Goal: Task Accomplishment & Management: Complete application form

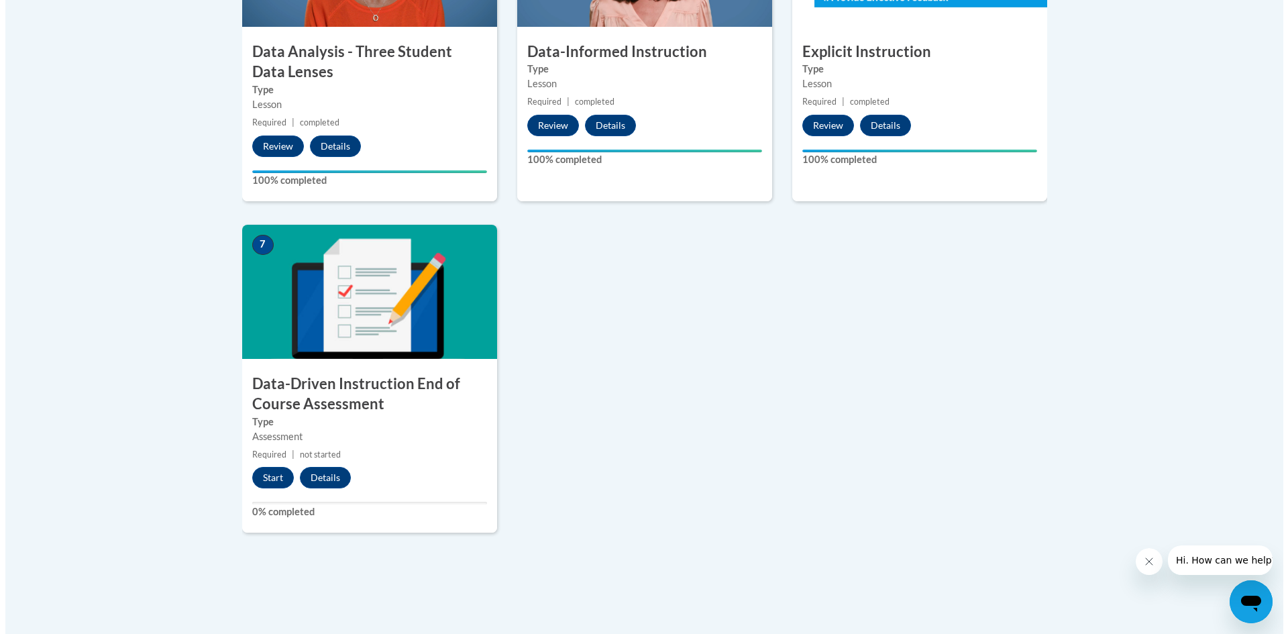
scroll to position [1006, 0]
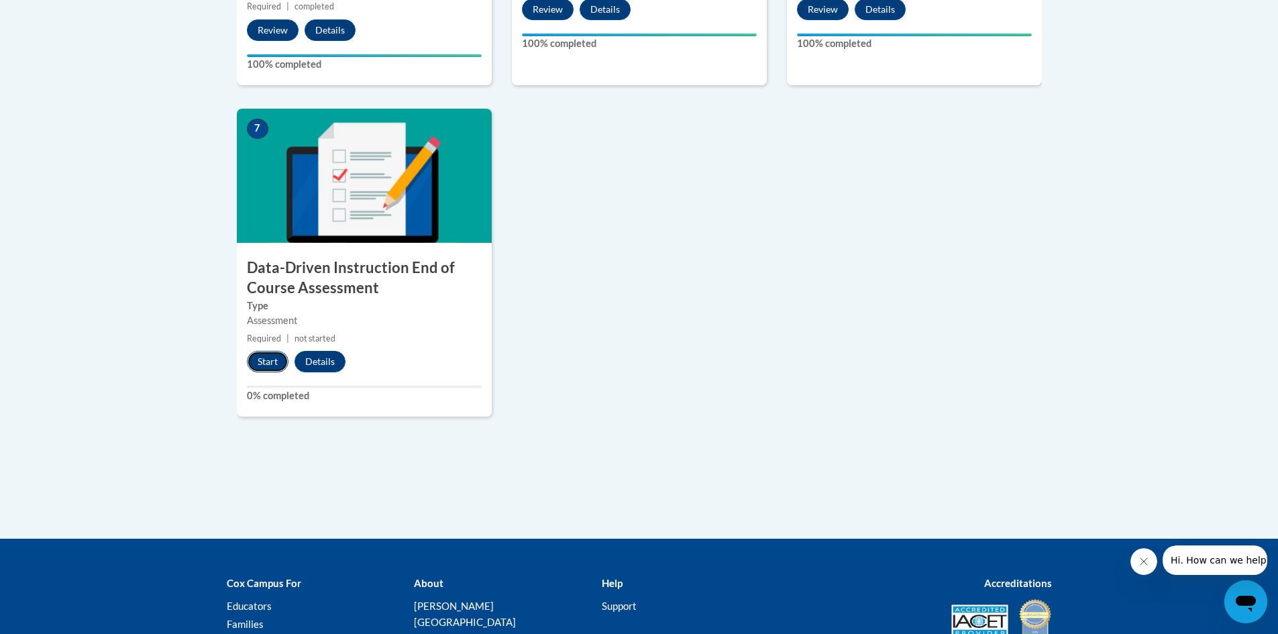
click at [262, 357] on button "Start" at bounding box center [268, 361] width 42 height 21
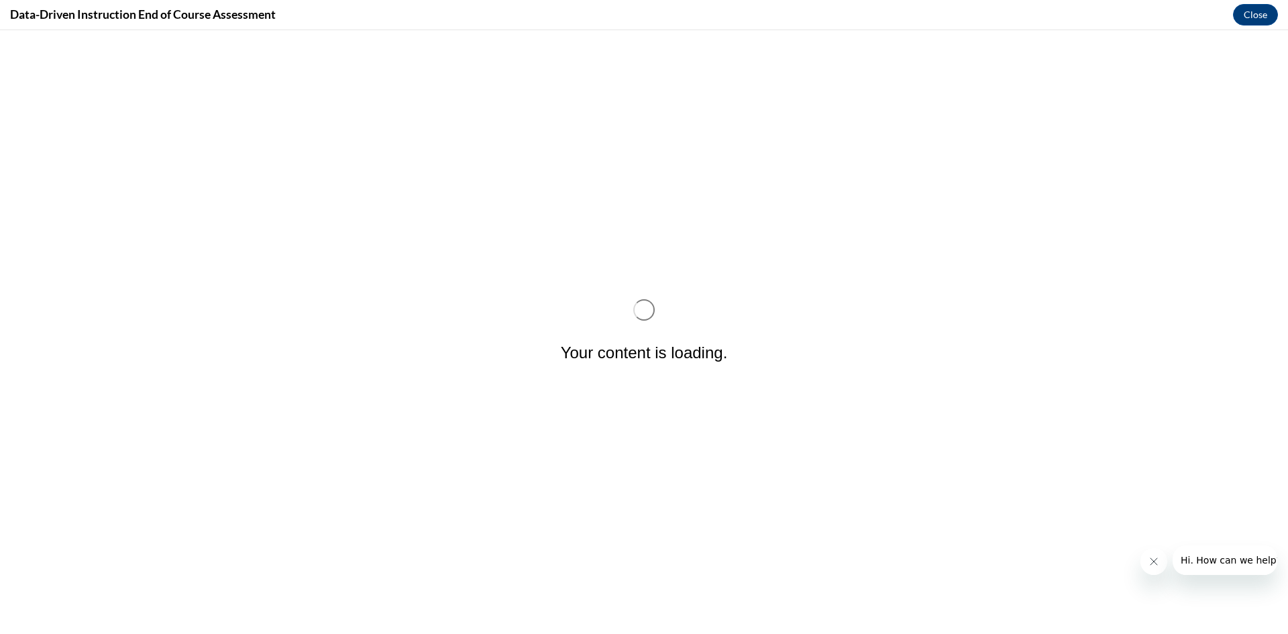
scroll to position [0, 0]
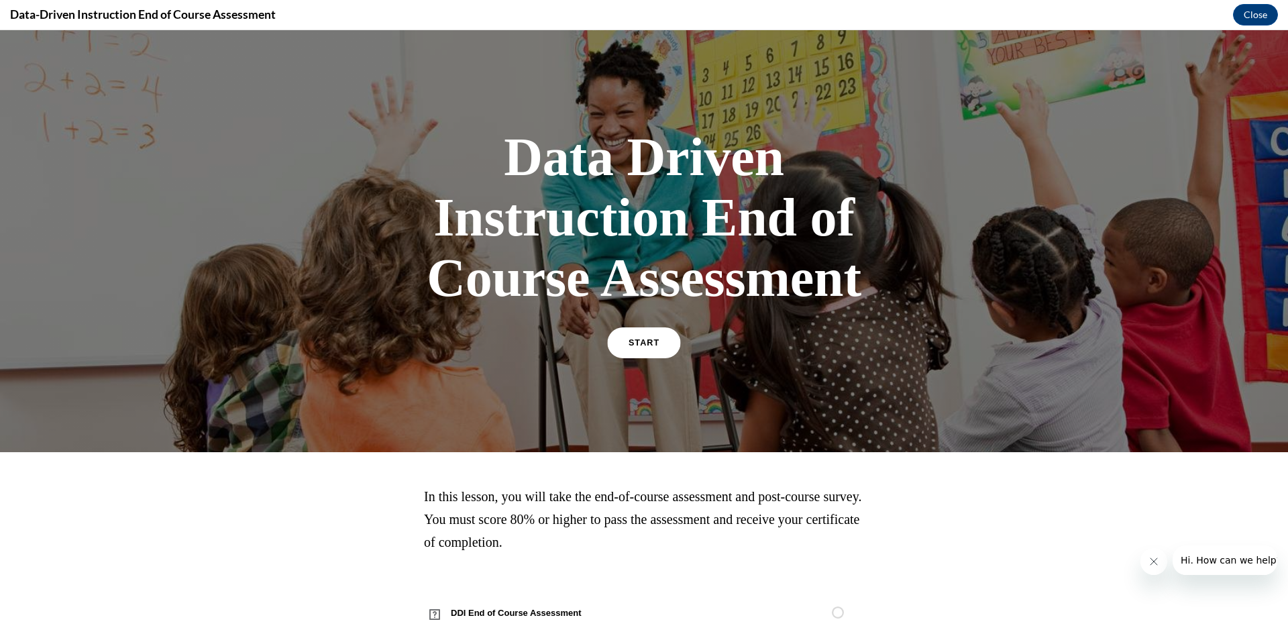
click at [637, 343] on span "START" at bounding box center [644, 343] width 31 height 10
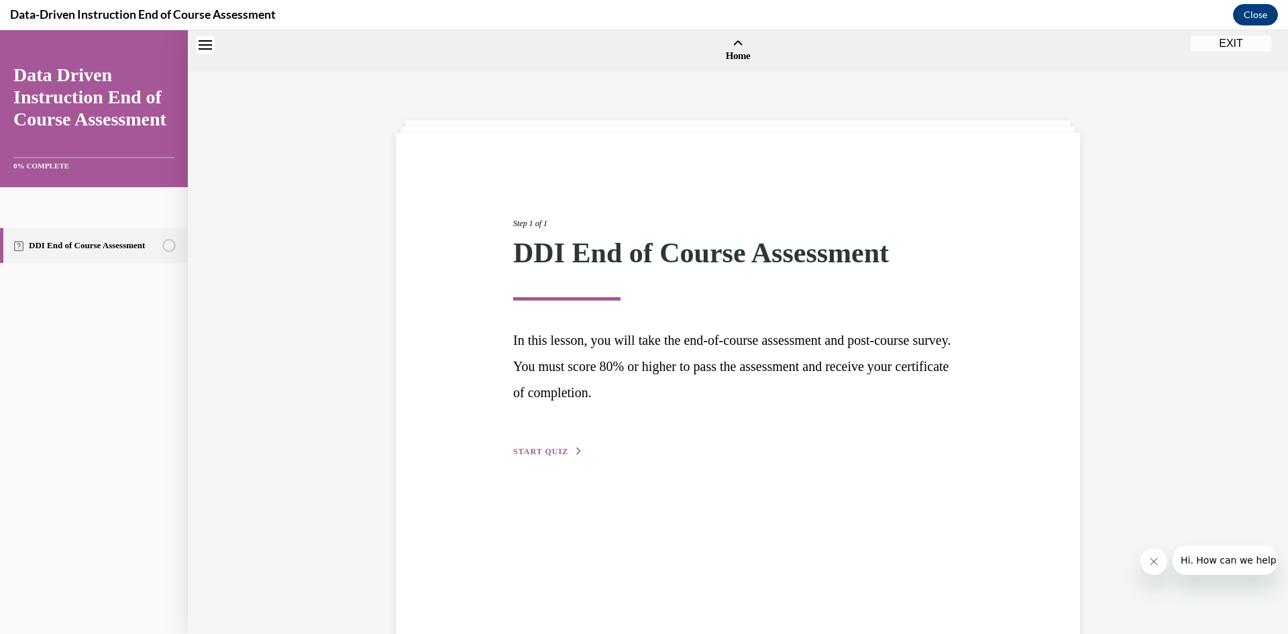
scroll to position [42, 0]
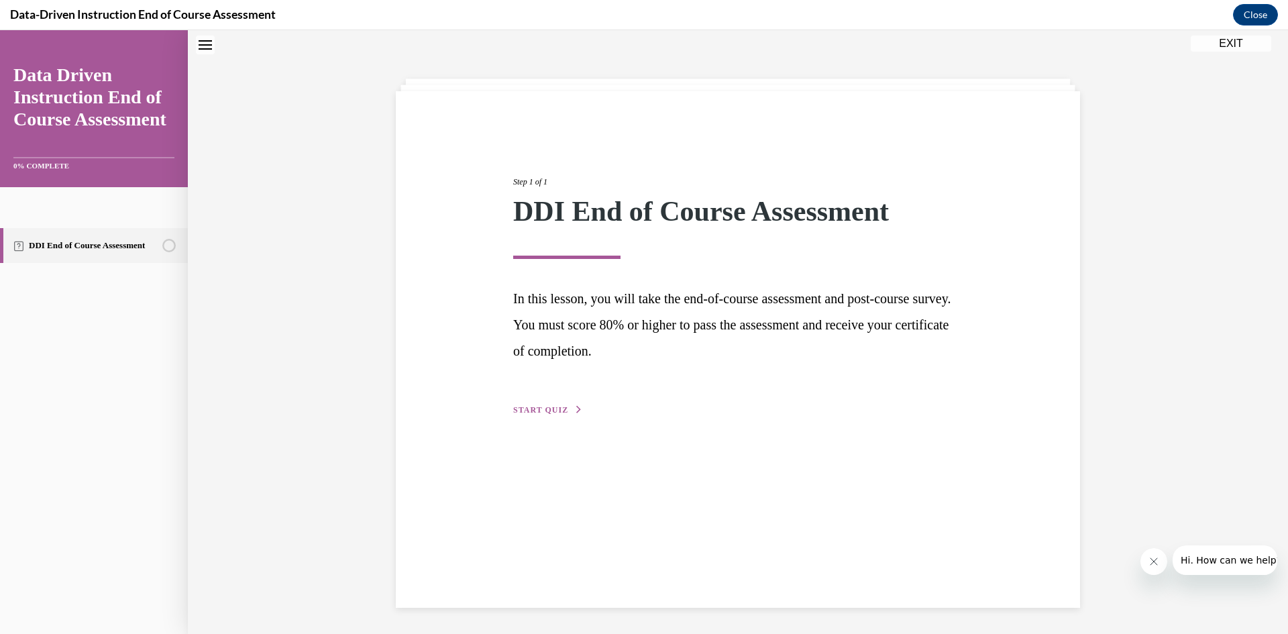
click at [530, 407] on span "START QUIZ" at bounding box center [540, 409] width 55 height 9
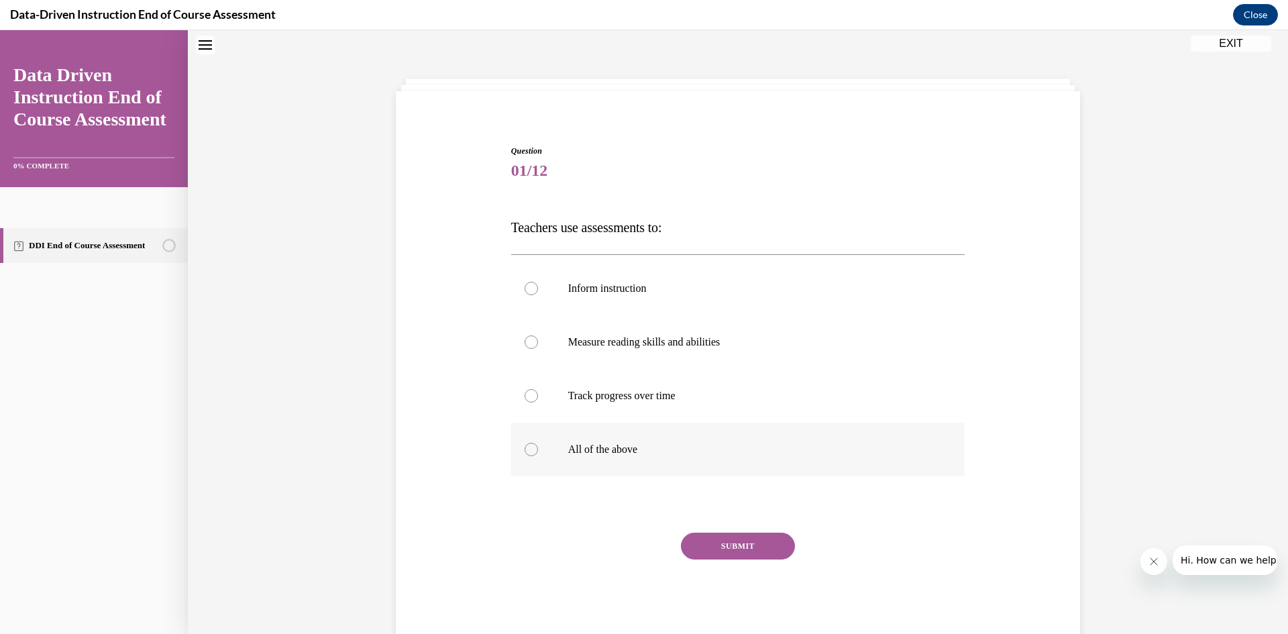
click at [525, 452] on div at bounding box center [531, 449] width 13 height 13
click at [525, 452] on input "All of the above" at bounding box center [531, 449] width 13 height 13
radio input "true"
click at [727, 543] on button "SUBMIT" at bounding box center [738, 546] width 114 height 27
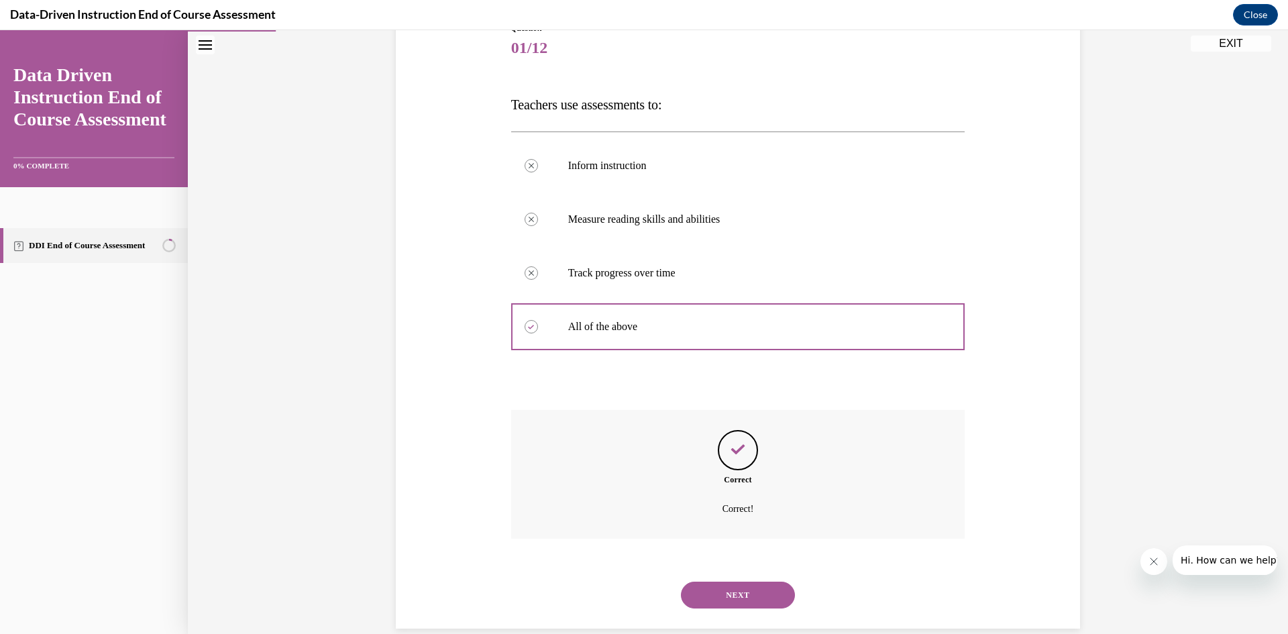
scroll to position [186, 0]
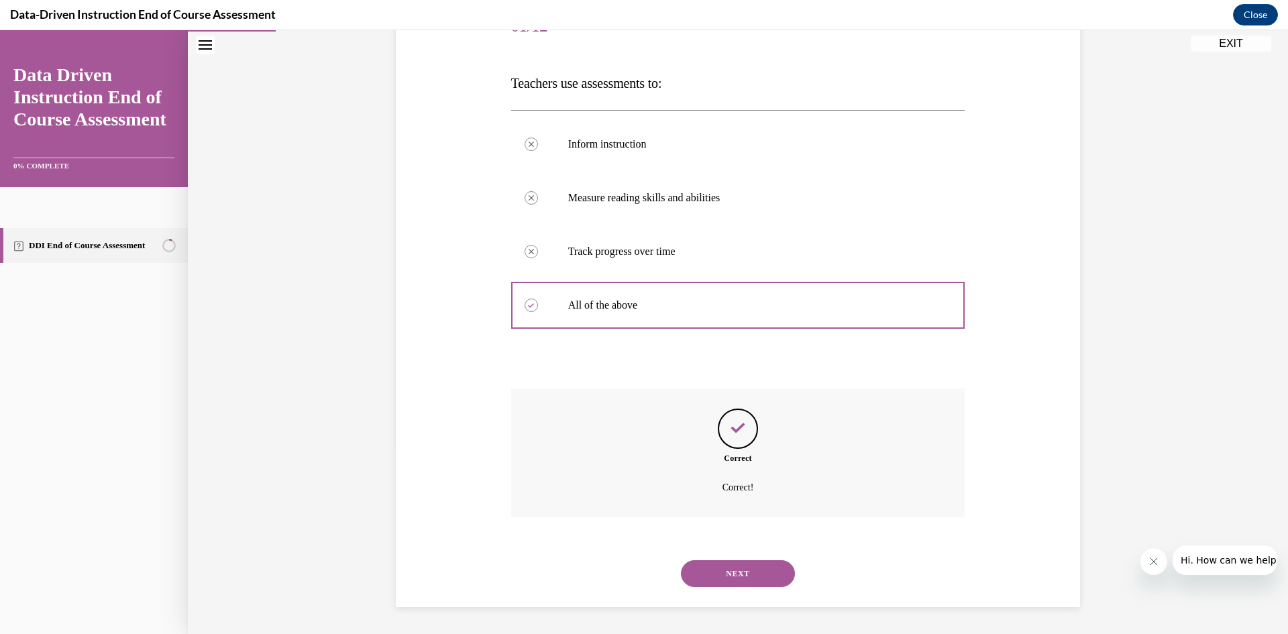
click at [733, 574] on button "NEXT" at bounding box center [738, 573] width 114 height 27
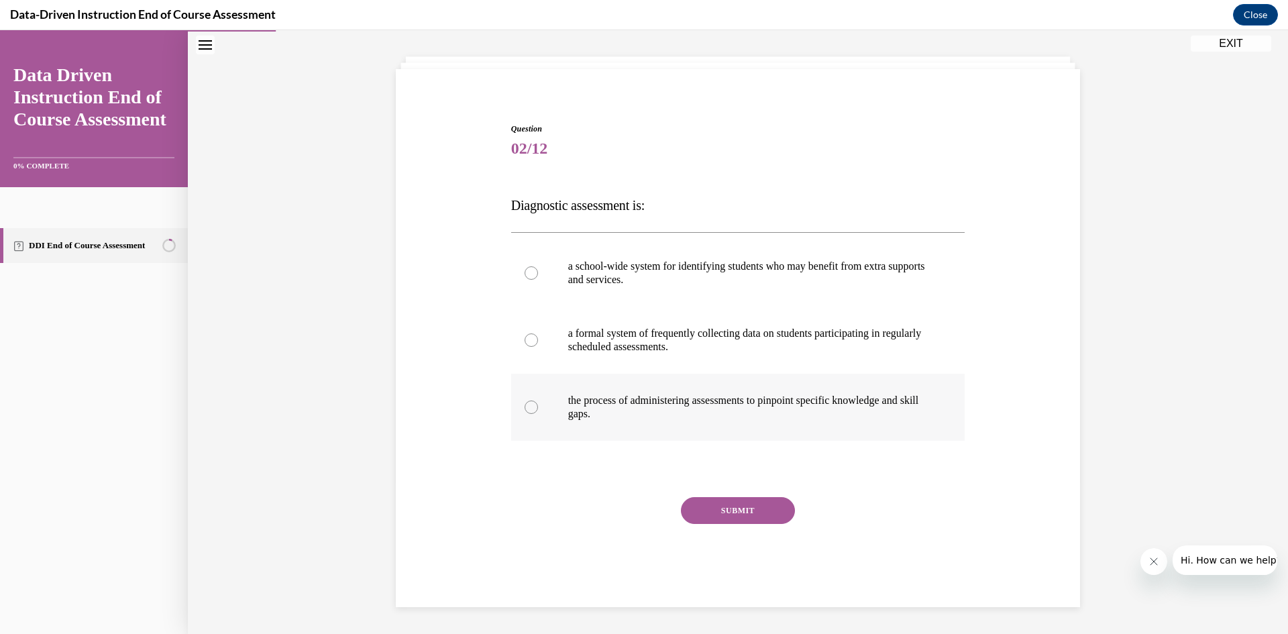
click at [525, 406] on div at bounding box center [531, 406] width 13 height 13
click at [525, 406] on input "the process of administering assessments to pinpoint specific knowledge and ski…" at bounding box center [531, 406] width 13 height 13
radio input "true"
click at [726, 510] on button "SUBMIT" at bounding box center [738, 510] width 114 height 27
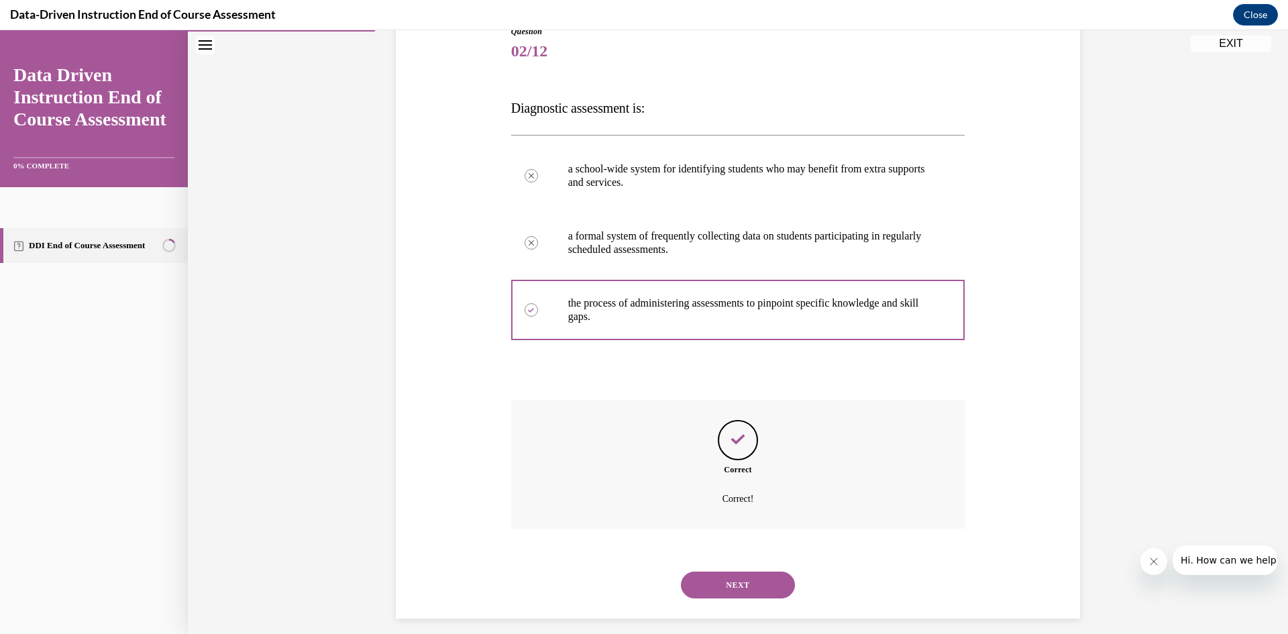
scroll to position [172, 0]
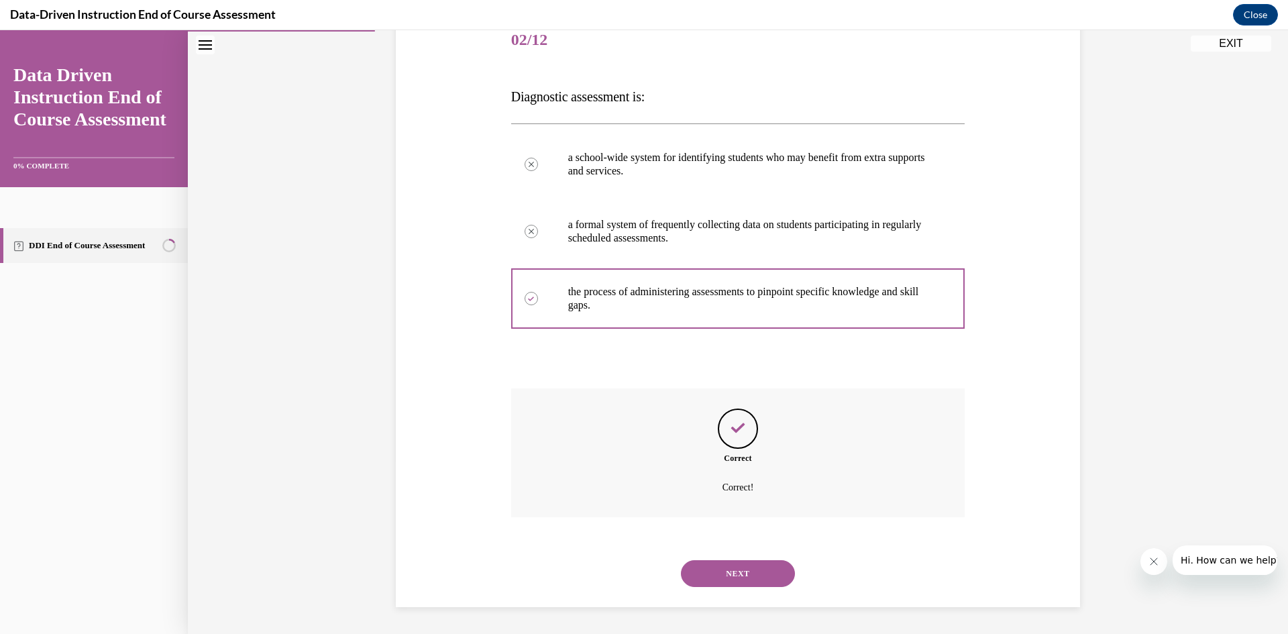
click at [711, 564] on button "NEXT" at bounding box center [738, 573] width 114 height 27
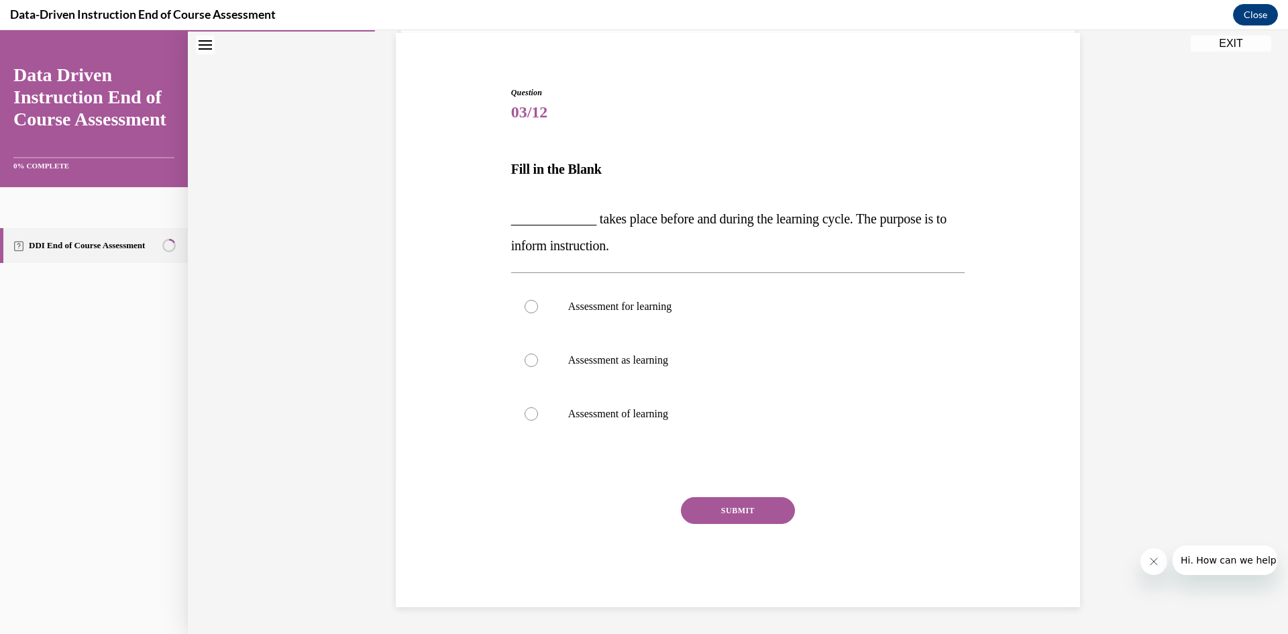
scroll to position [100, 0]
click at [527, 305] on div at bounding box center [531, 306] width 13 height 13
click at [527, 305] on input "Assessment for learning" at bounding box center [531, 306] width 13 height 13
radio input "true"
click at [714, 513] on button "SUBMIT" at bounding box center [738, 510] width 114 height 27
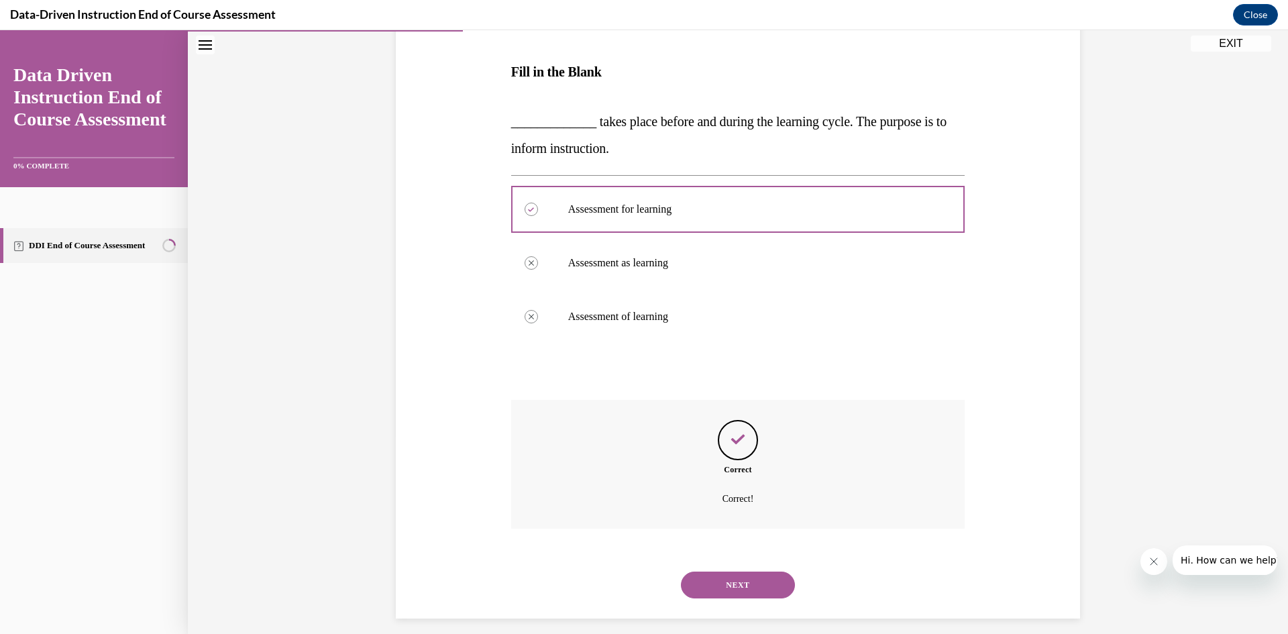
scroll to position [209, 0]
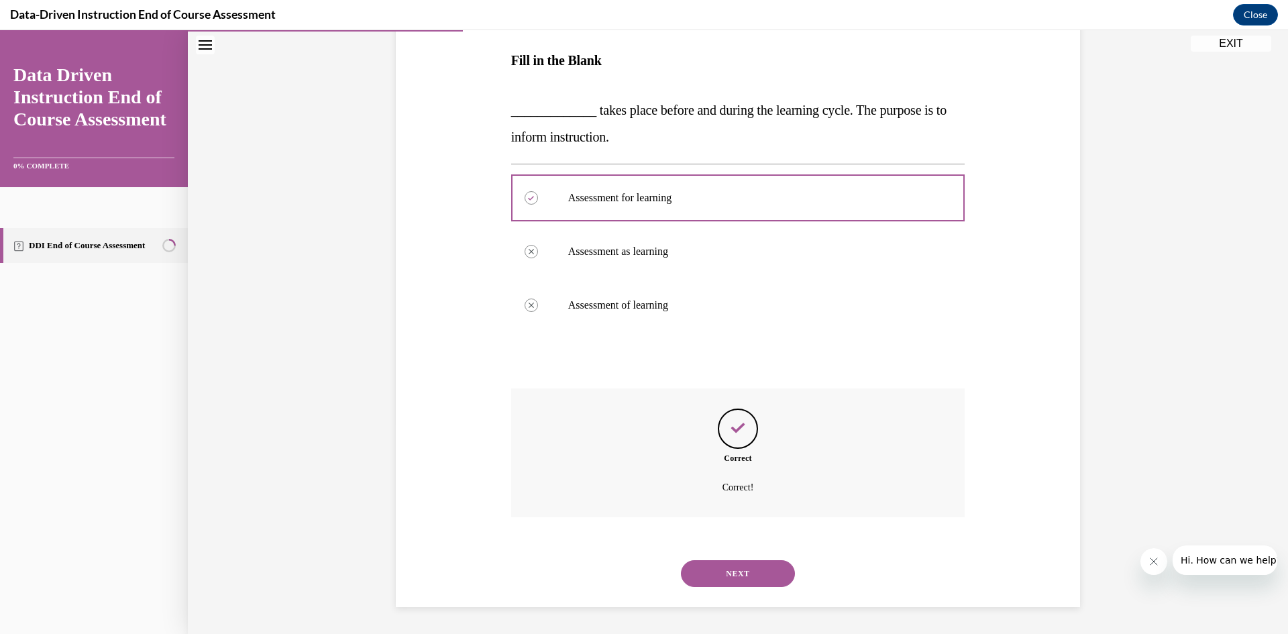
click at [722, 572] on button "NEXT" at bounding box center [738, 573] width 114 height 27
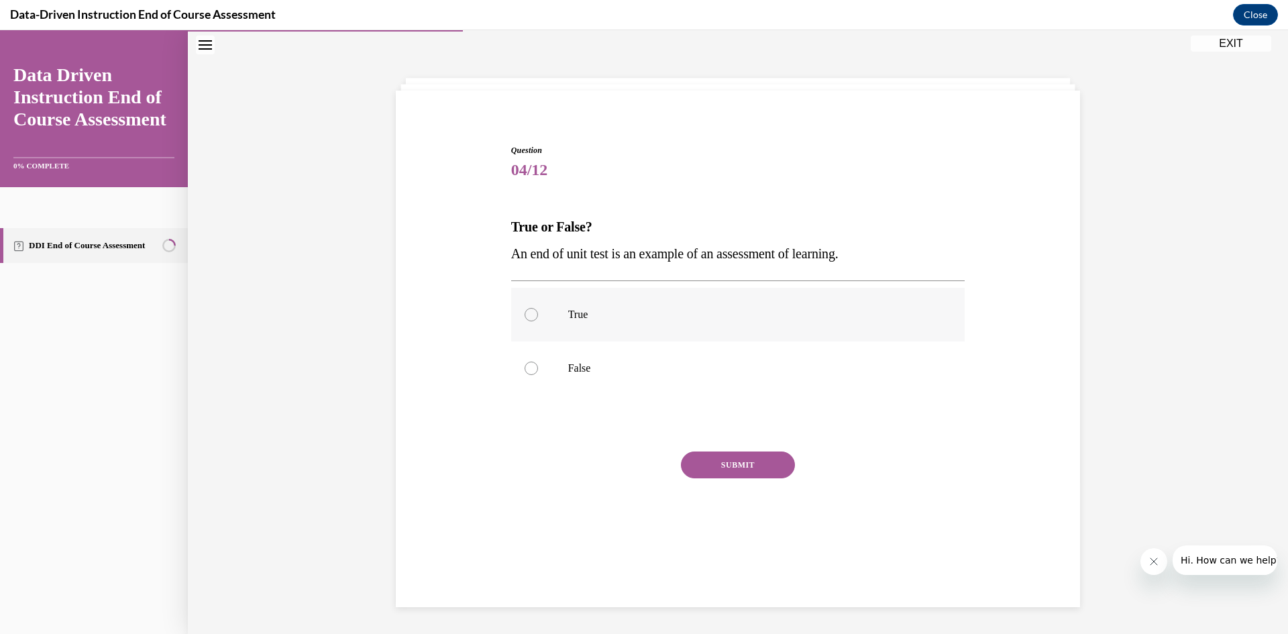
click at [525, 313] on div at bounding box center [531, 314] width 13 height 13
click at [525, 313] on input "True" at bounding box center [531, 314] width 13 height 13
radio input "true"
click at [722, 466] on button "SUBMIT" at bounding box center [738, 464] width 114 height 27
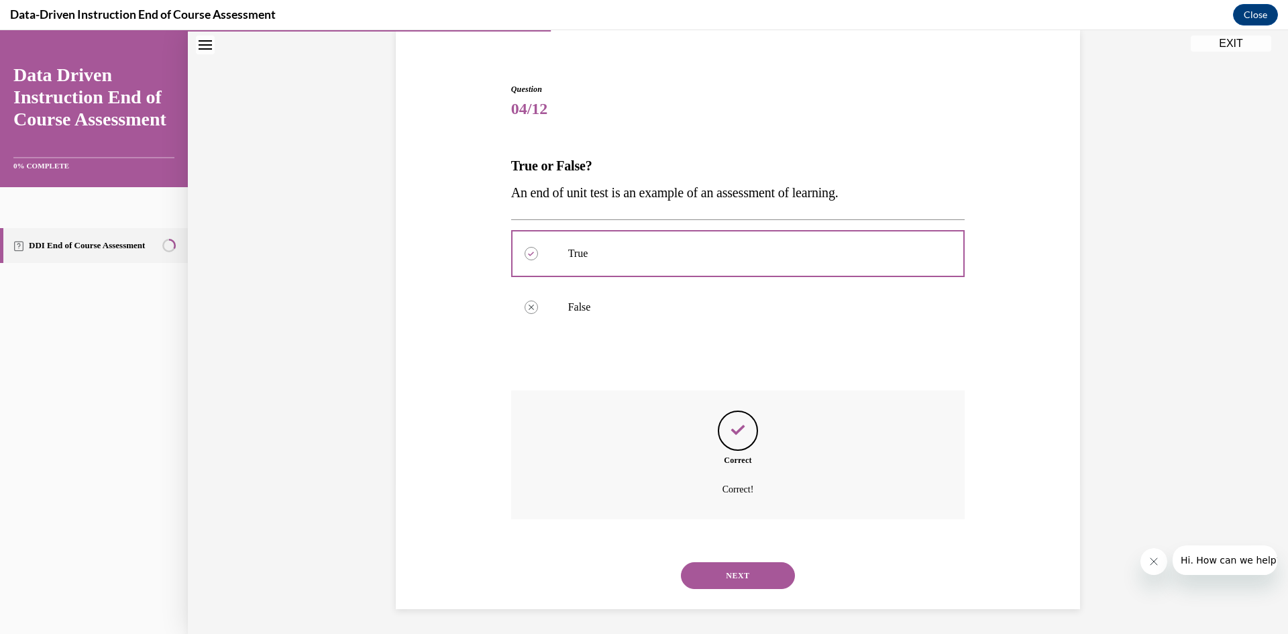
scroll to position [105, 0]
click at [729, 566] on button "NEXT" at bounding box center [738, 573] width 114 height 27
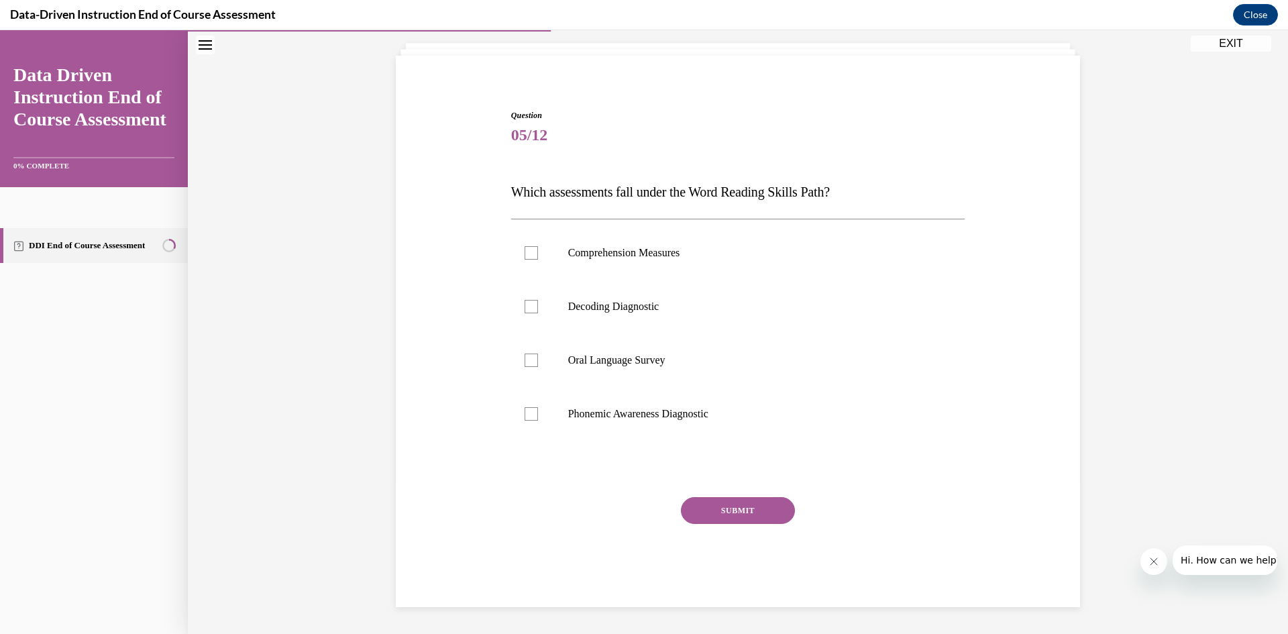
scroll to position [42, 0]
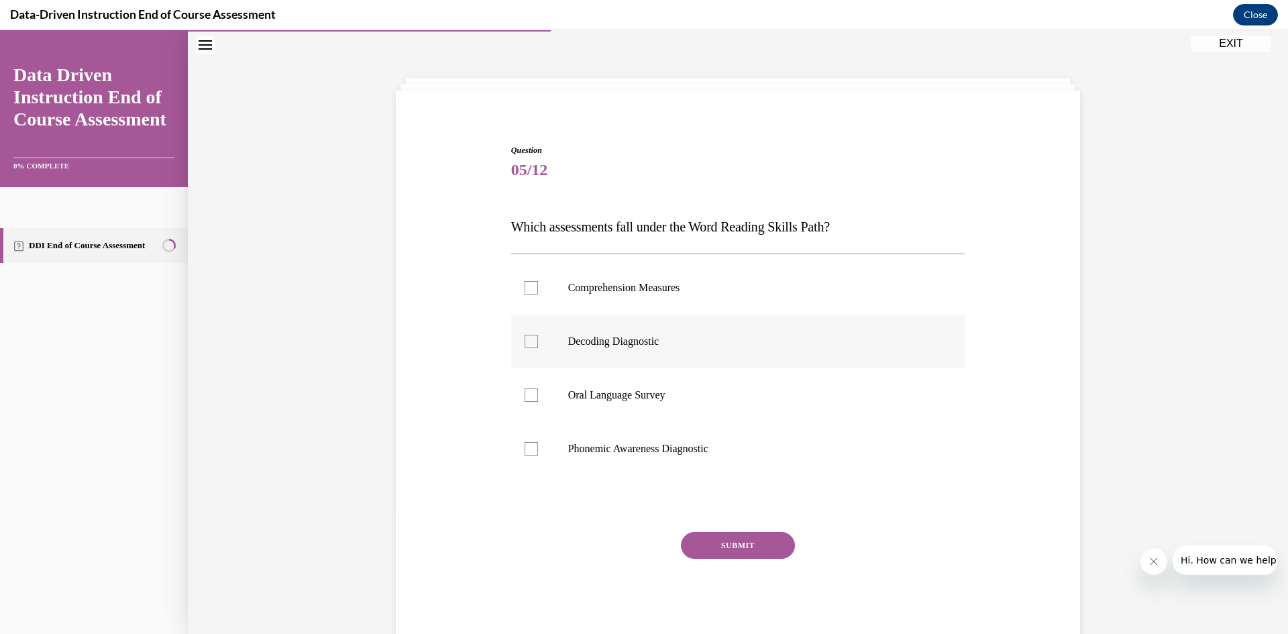
click at [525, 340] on div at bounding box center [531, 341] width 13 height 13
click at [525, 340] on input "Decoding Diagnostic" at bounding box center [531, 341] width 13 height 13
checkbox input "true"
click at [716, 547] on button "SUBMIT" at bounding box center [738, 545] width 114 height 27
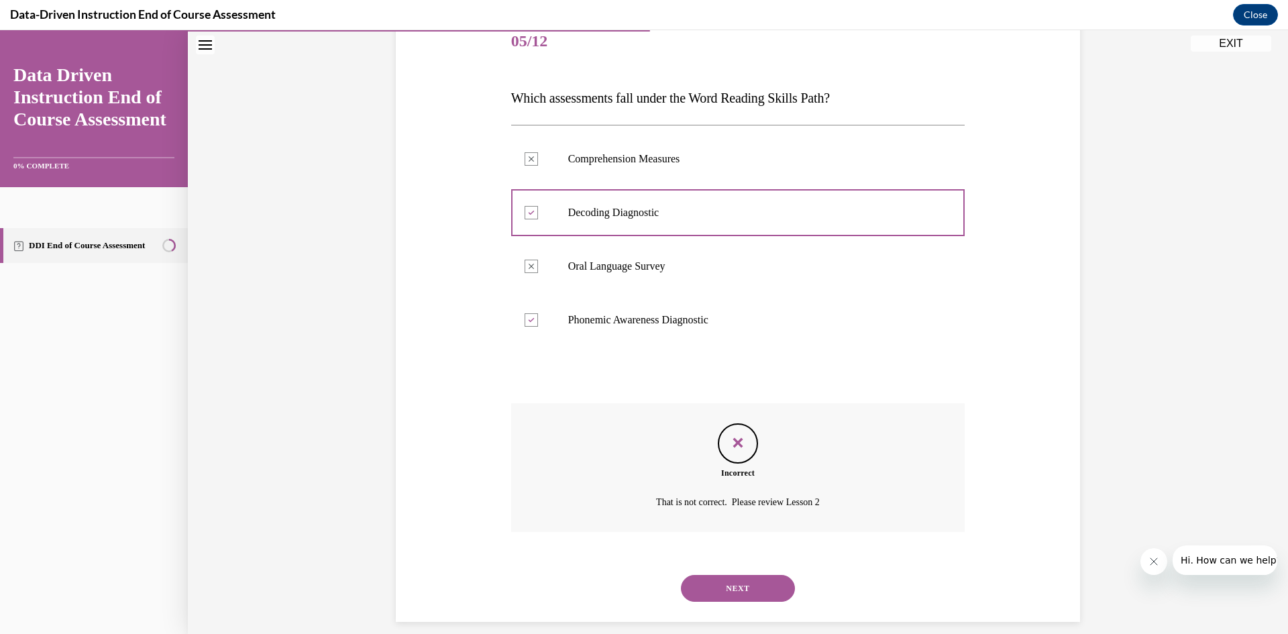
scroll to position [186, 0]
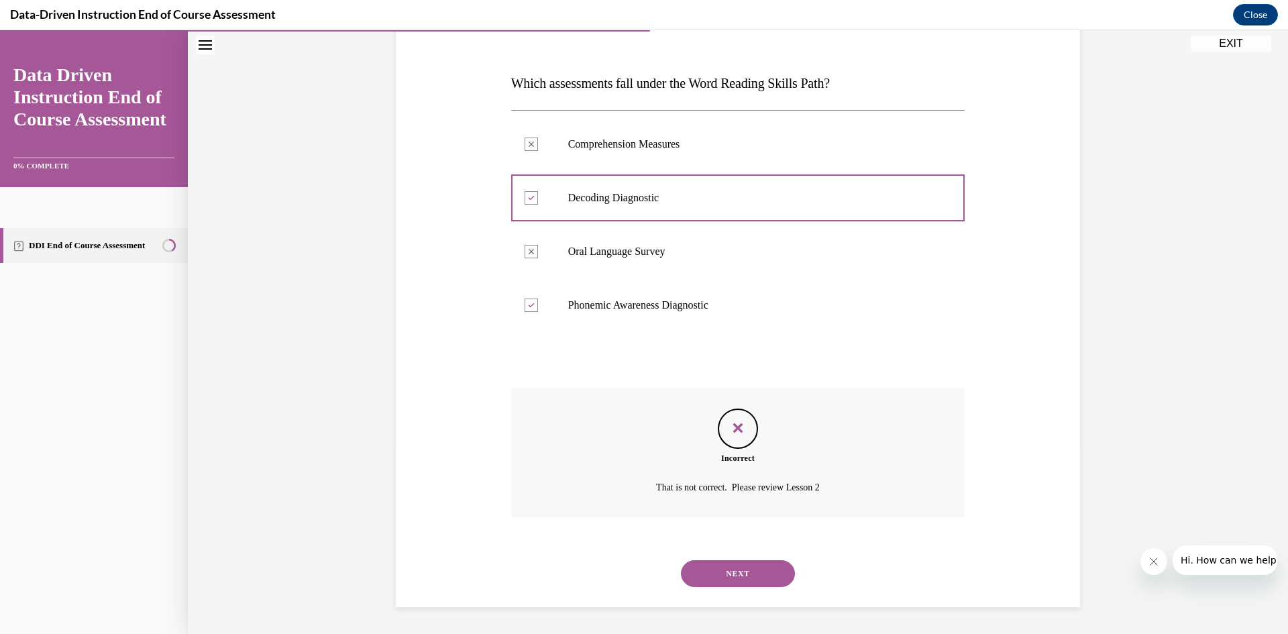
click at [530, 305] on div at bounding box center [531, 305] width 13 height 13
click at [727, 576] on button "NEXT" at bounding box center [738, 573] width 114 height 27
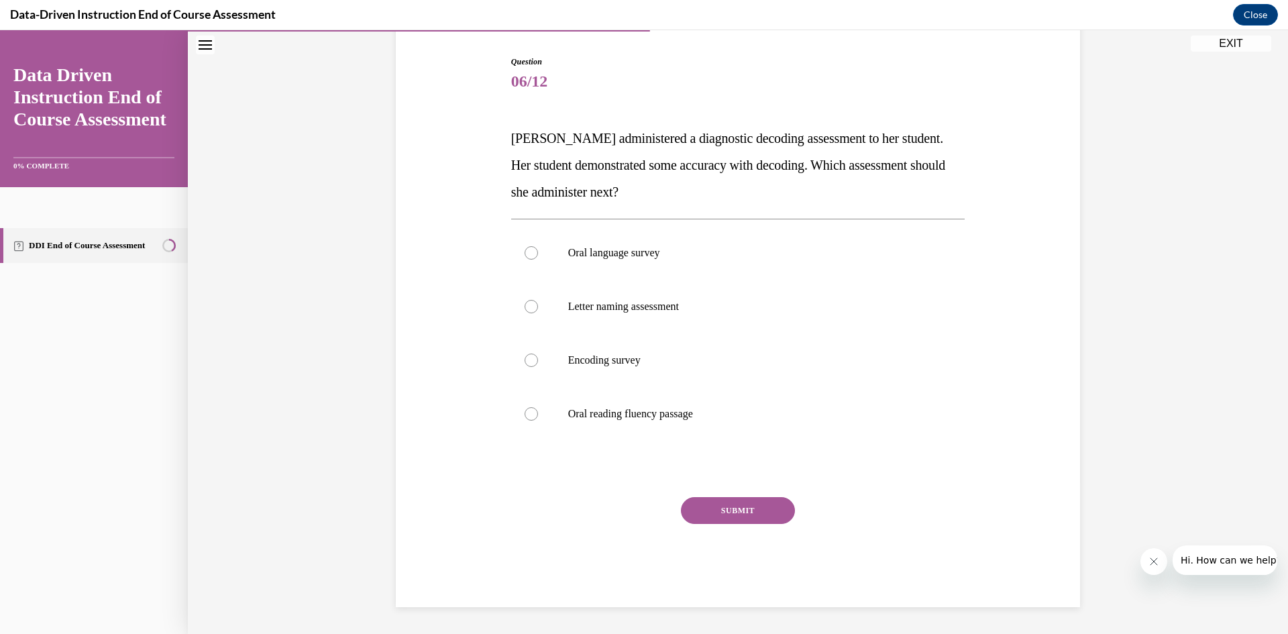
scroll to position [131, 0]
click at [525, 356] on div at bounding box center [531, 360] width 13 height 13
click at [525, 356] on input "Encoding survey" at bounding box center [531, 360] width 13 height 13
radio input "true"
click at [735, 506] on button "SUBMIT" at bounding box center [738, 510] width 114 height 27
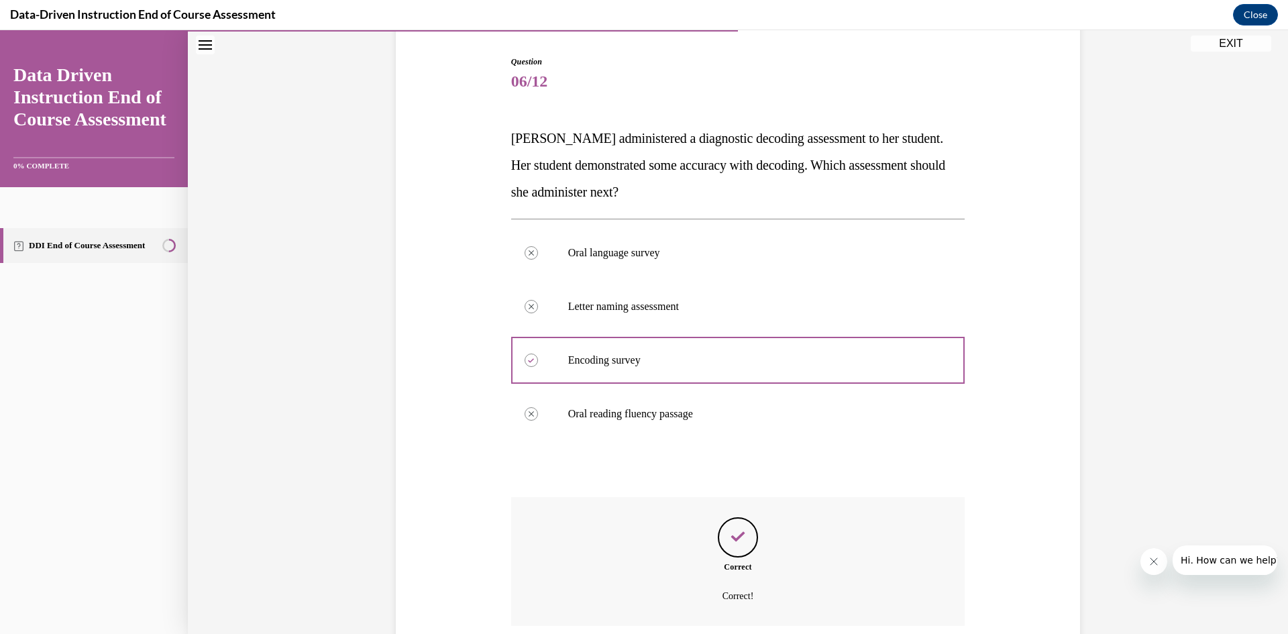
scroll to position [239, 0]
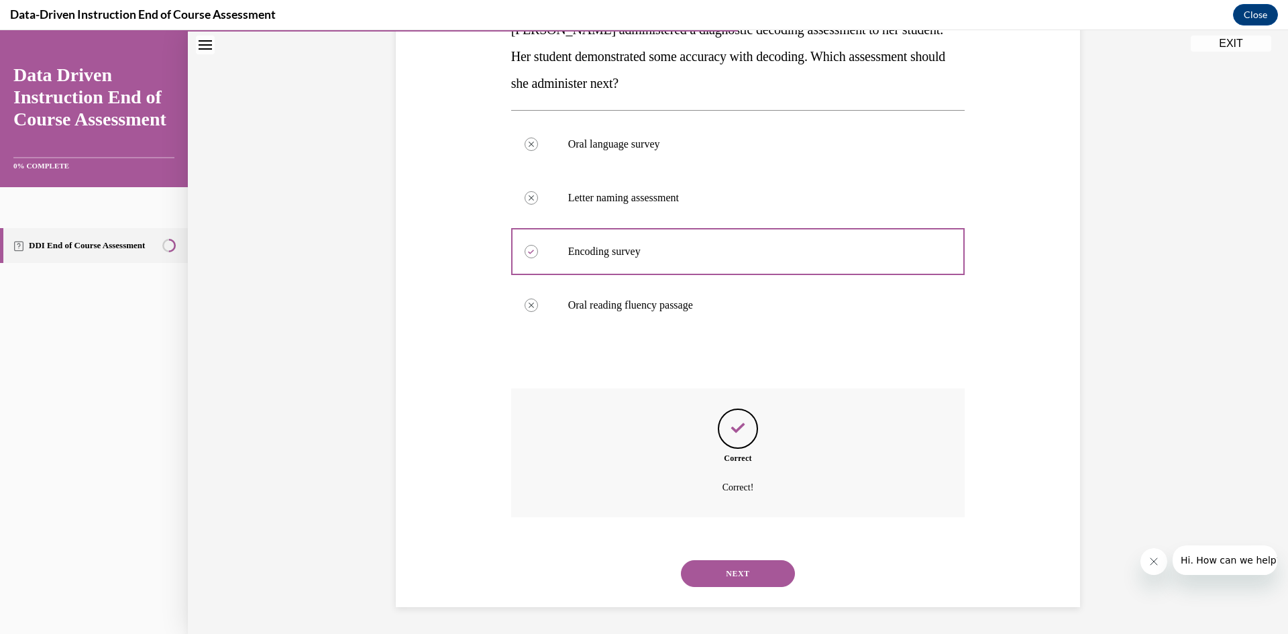
click at [725, 568] on button "NEXT" at bounding box center [738, 573] width 114 height 27
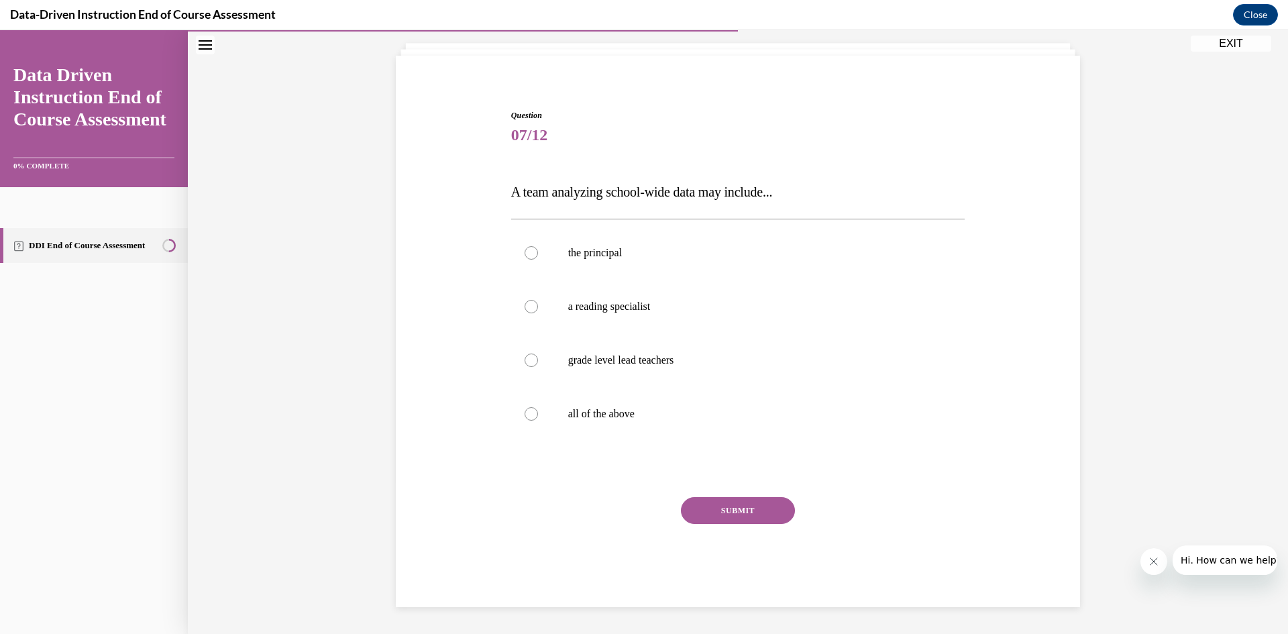
scroll to position [77, 0]
click at [528, 411] on div at bounding box center [531, 413] width 13 height 13
click at [528, 411] on input "all of the above" at bounding box center [531, 413] width 13 height 13
radio input "true"
click at [731, 508] on button "SUBMIT" at bounding box center [738, 510] width 114 height 27
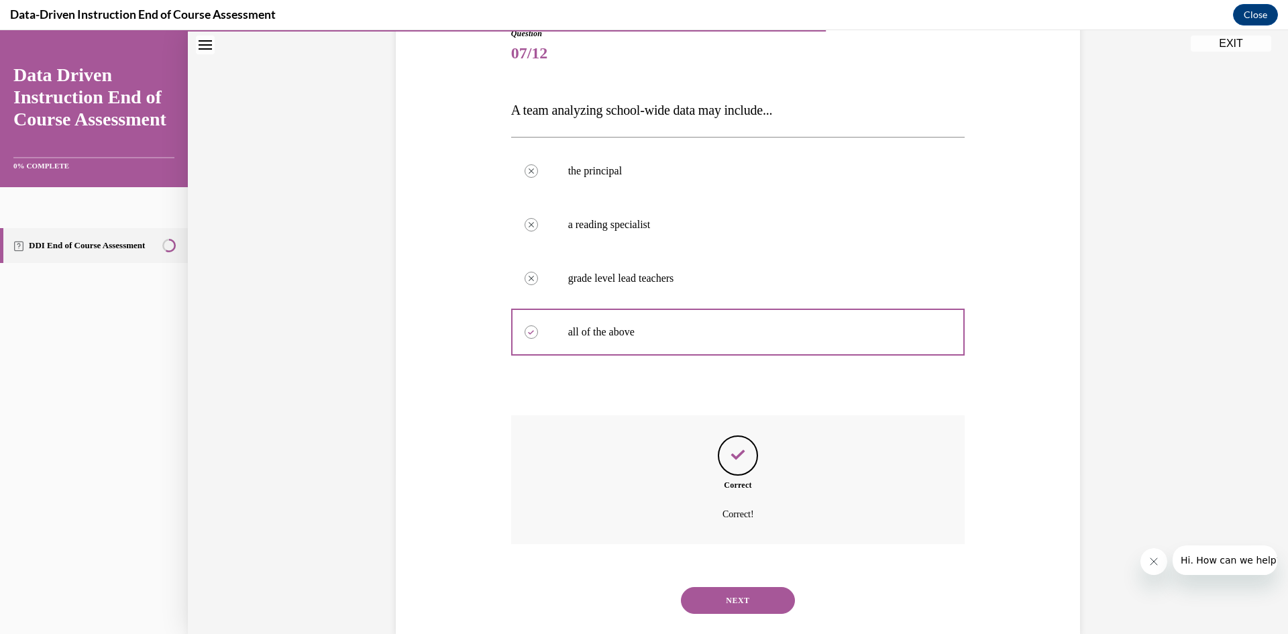
scroll to position [186, 0]
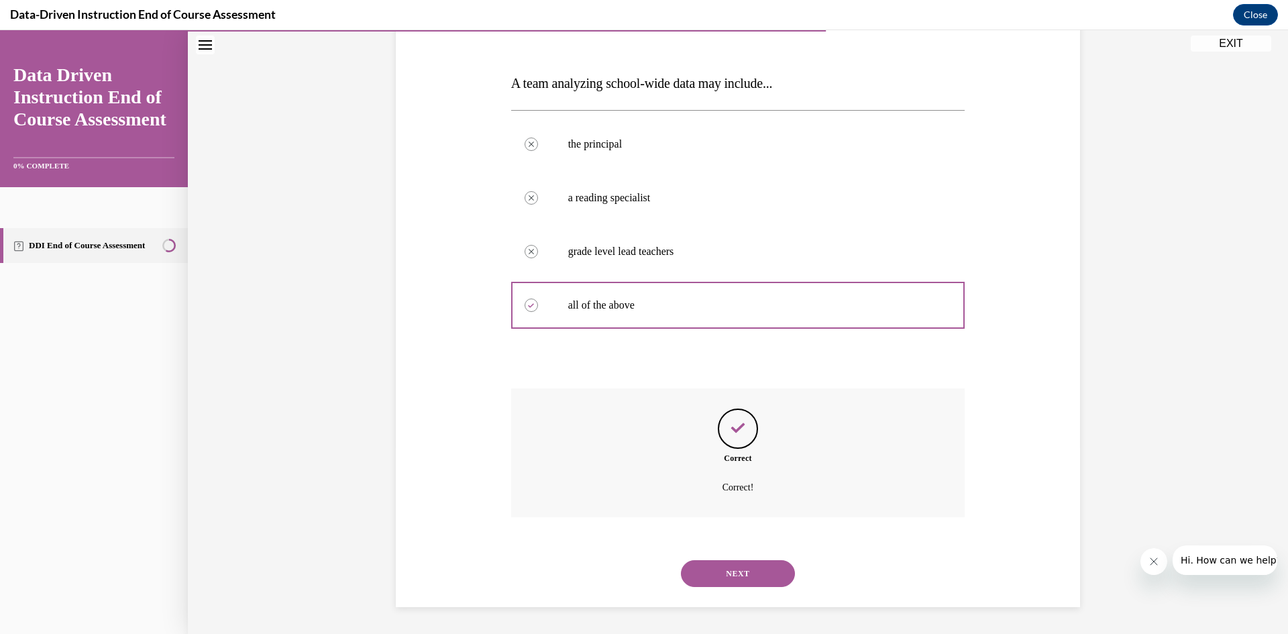
click at [731, 576] on button "NEXT" at bounding box center [738, 573] width 114 height 27
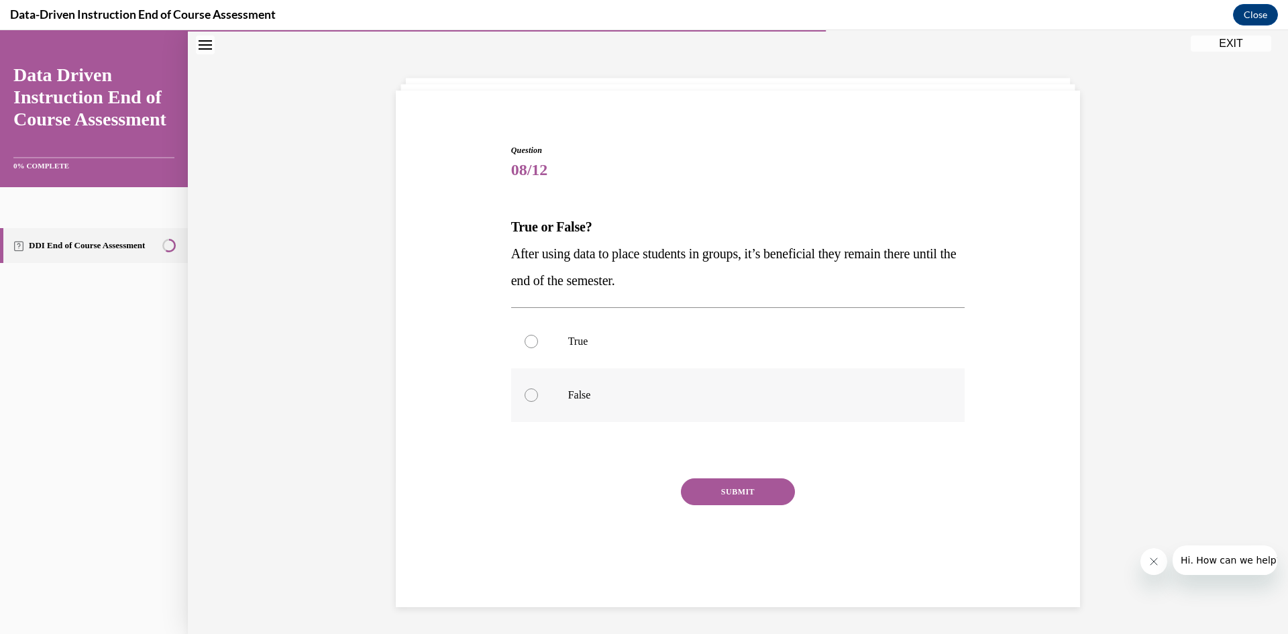
click at [526, 389] on div at bounding box center [531, 394] width 13 height 13
click at [526, 389] on input "False" at bounding box center [531, 394] width 13 height 13
radio input "true"
click at [727, 489] on button "SUBMIT" at bounding box center [738, 491] width 114 height 27
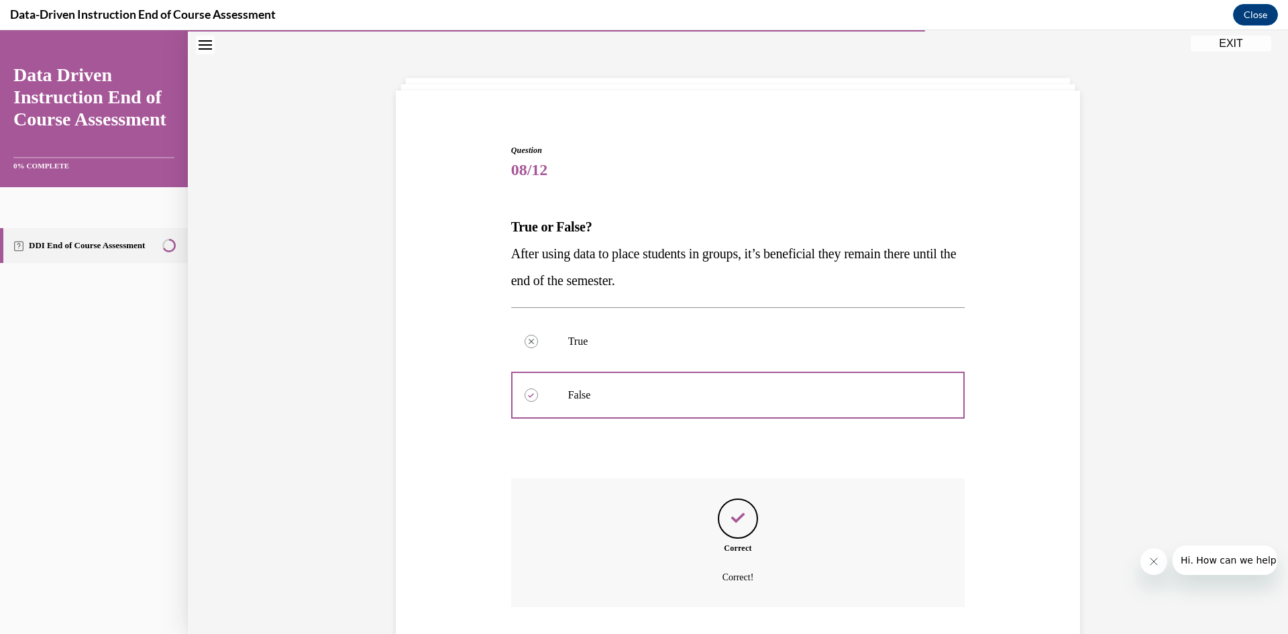
scroll to position [132, 0]
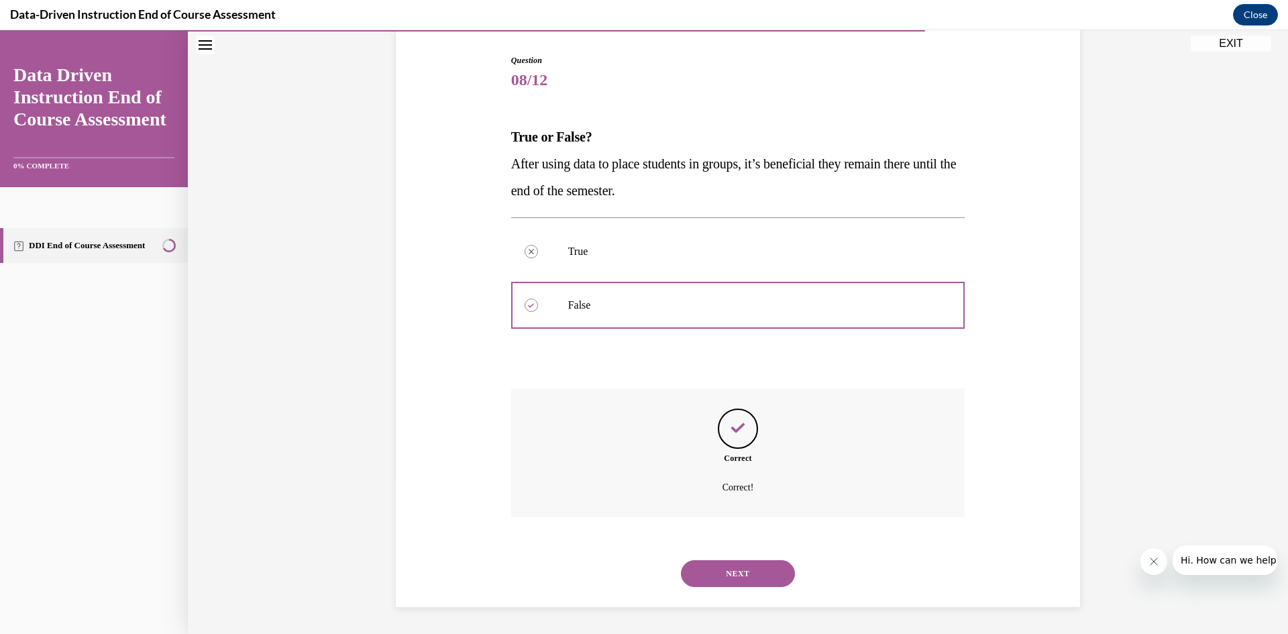
click at [725, 572] on button "NEXT" at bounding box center [738, 573] width 114 height 27
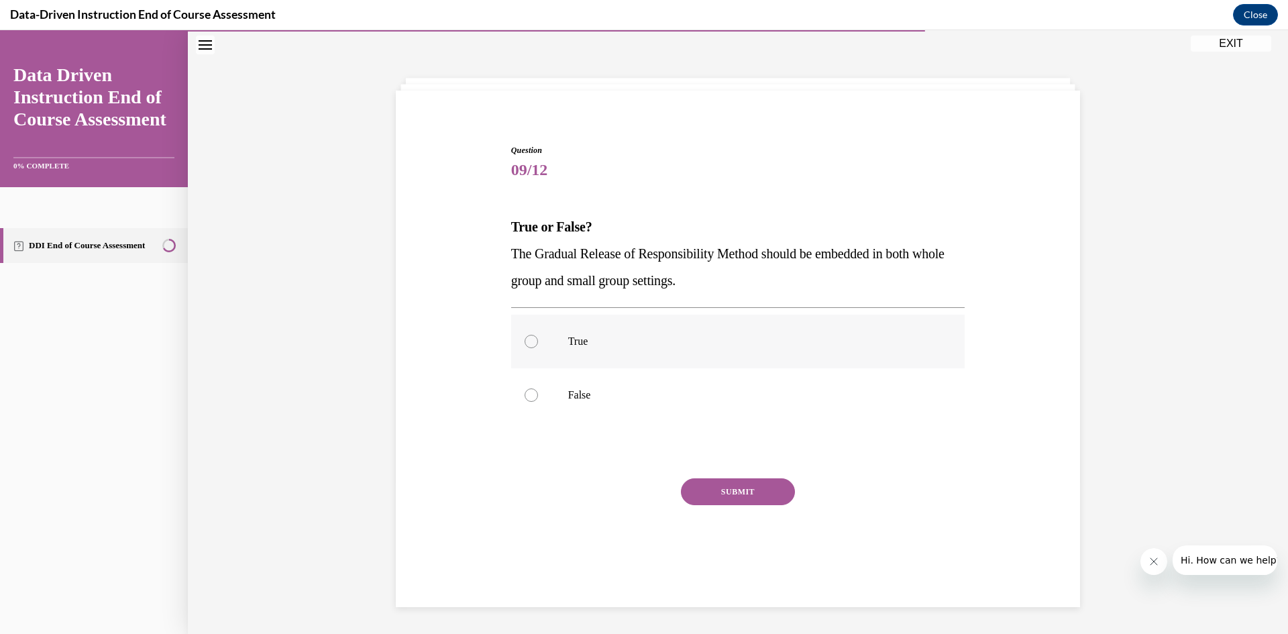
click at [529, 339] on div at bounding box center [531, 341] width 13 height 13
click at [529, 339] on input "True" at bounding box center [531, 341] width 13 height 13
radio input "true"
click at [724, 490] on button "SUBMIT" at bounding box center [738, 491] width 114 height 27
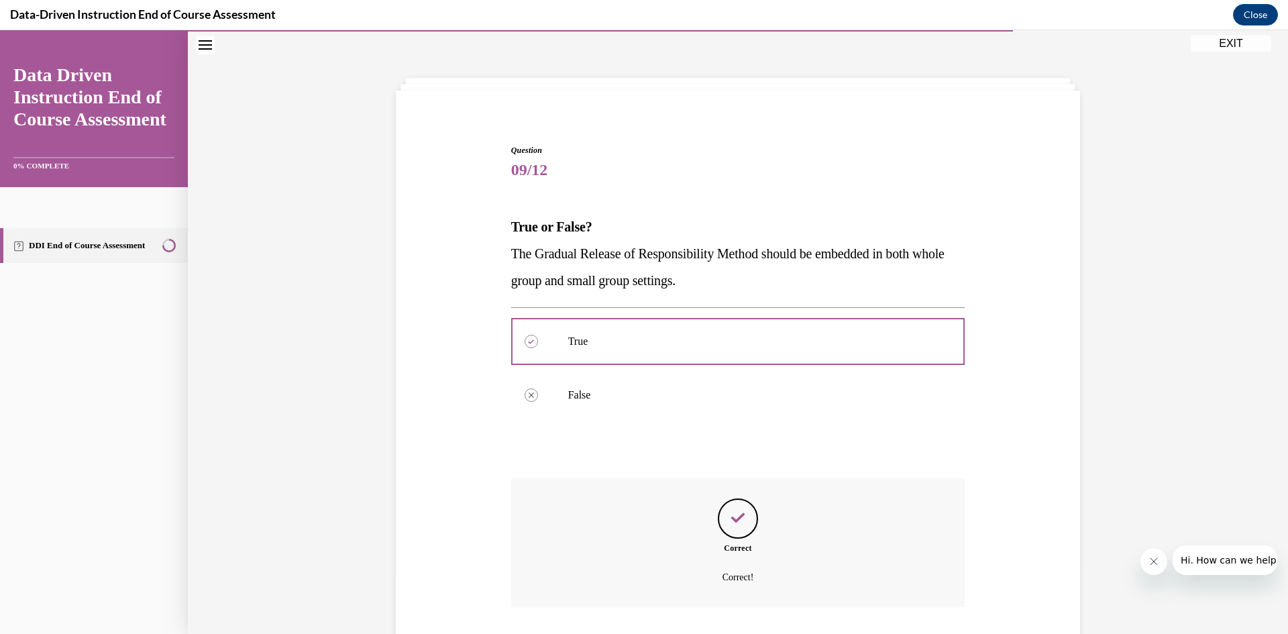
scroll to position [132, 0]
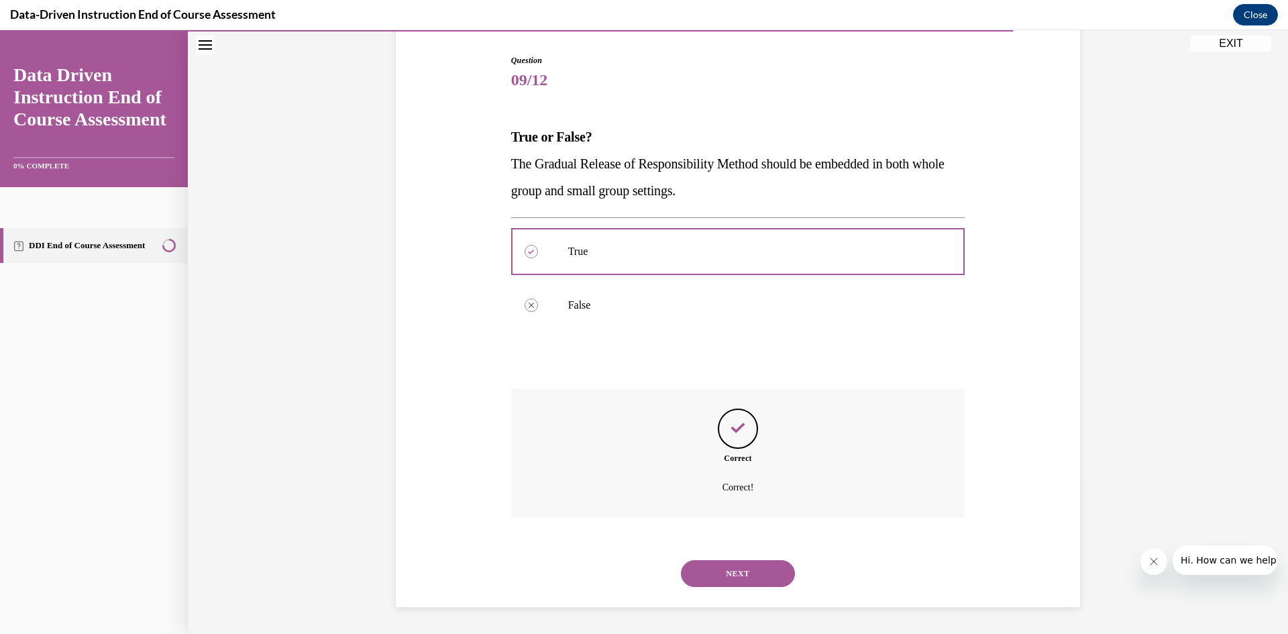
click at [722, 569] on button "NEXT" at bounding box center [738, 573] width 114 height 27
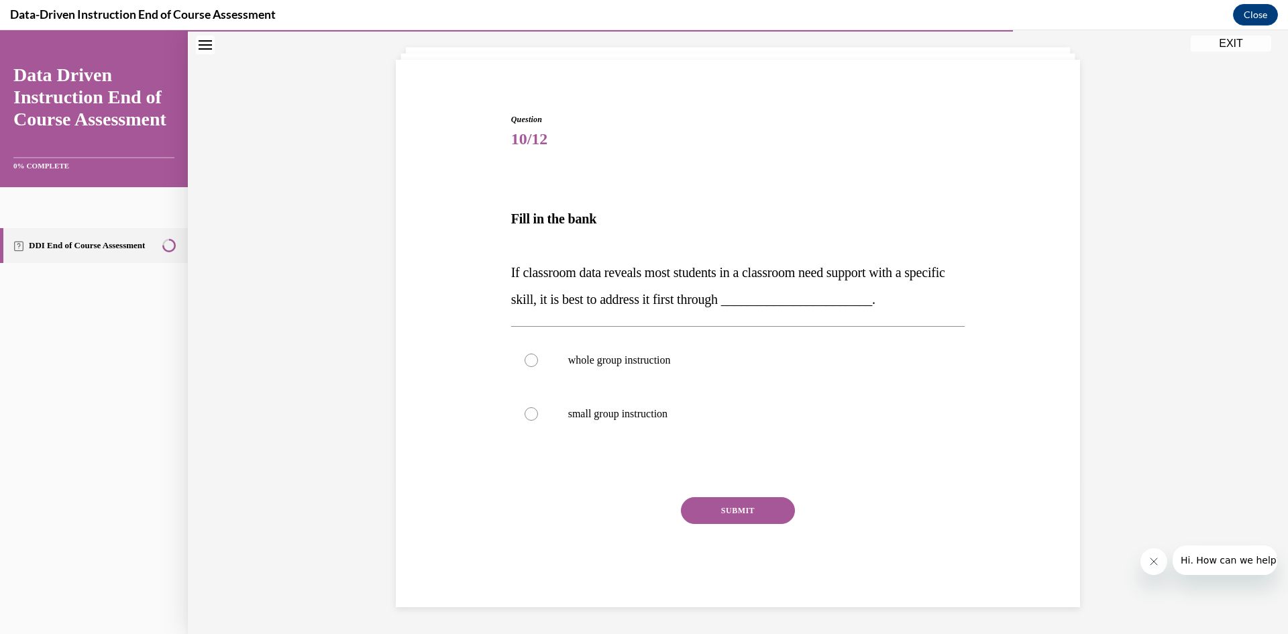
scroll to position [73, 0]
click at [527, 357] on div at bounding box center [531, 360] width 13 height 13
click at [527, 357] on input "whole group instruction" at bounding box center [531, 360] width 13 height 13
radio input "true"
click at [715, 506] on button "SUBMIT" at bounding box center [738, 510] width 114 height 27
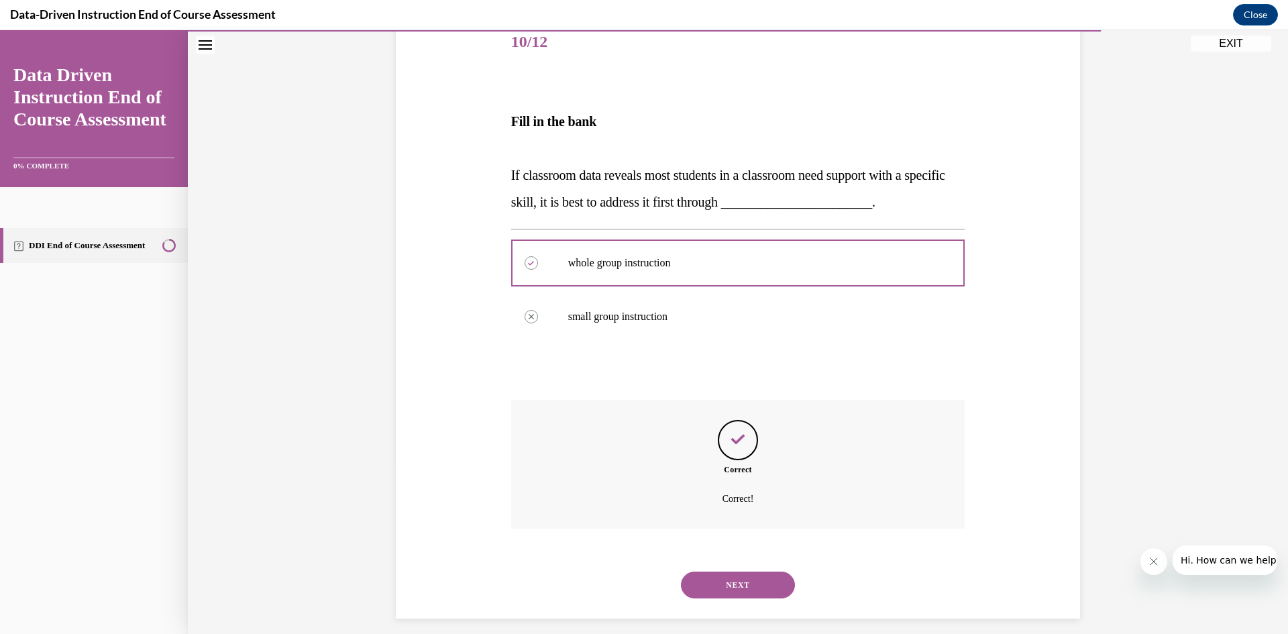
scroll to position [182, 0]
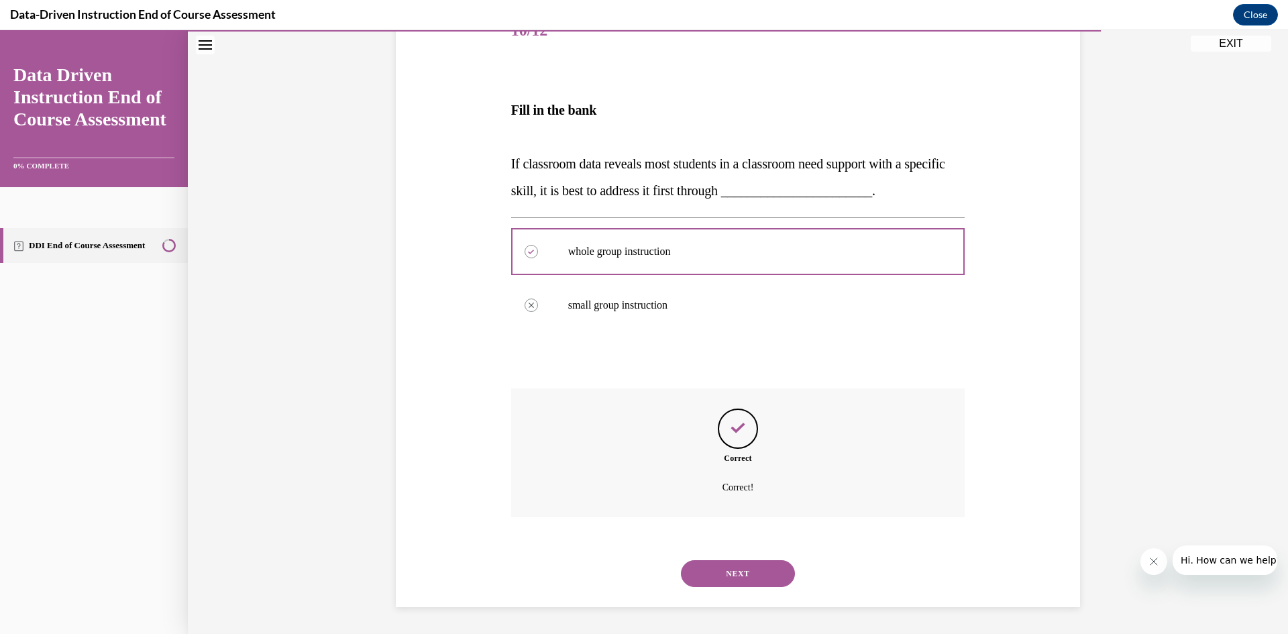
click at [728, 572] on button "NEXT" at bounding box center [738, 573] width 114 height 27
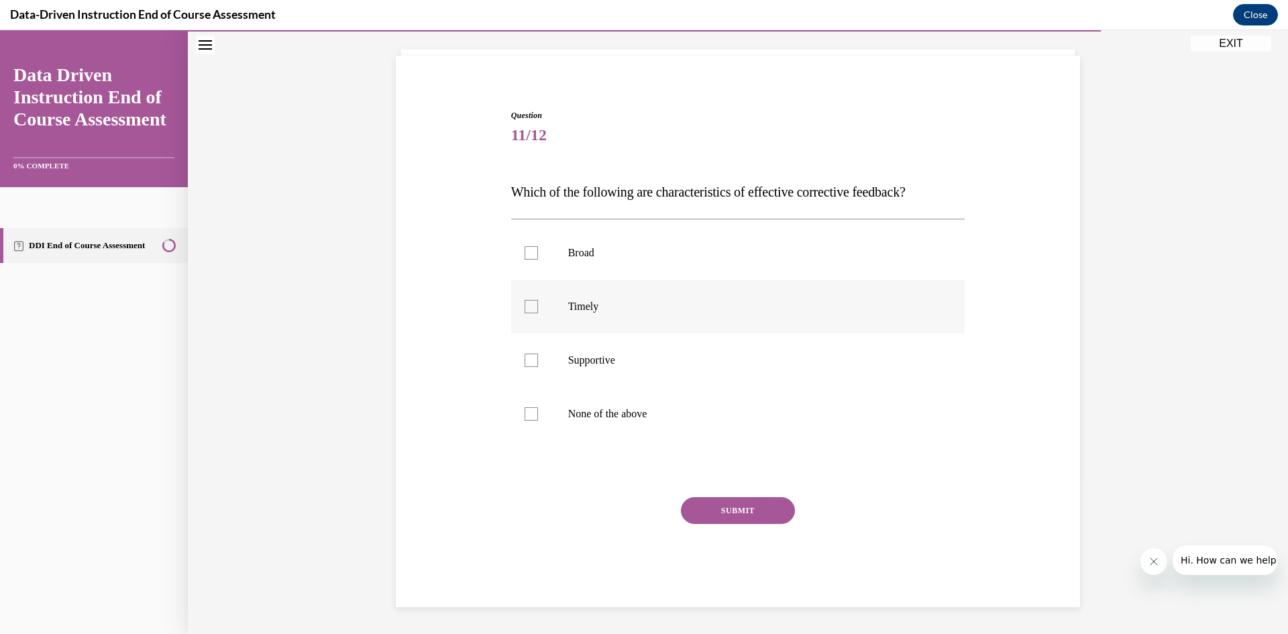
click at [532, 304] on div at bounding box center [531, 306] width 13 height 13
click at [532, 304] on input "Timely" at bounding box center [531, 306] width 13 height 13
checkbox input "true"
click at [528, 364] on div at bounding box center [531, 360] width 13 height 13
click at [528, 364] on input "Supportive" at bounding box center [531, 360] width 13 height 13
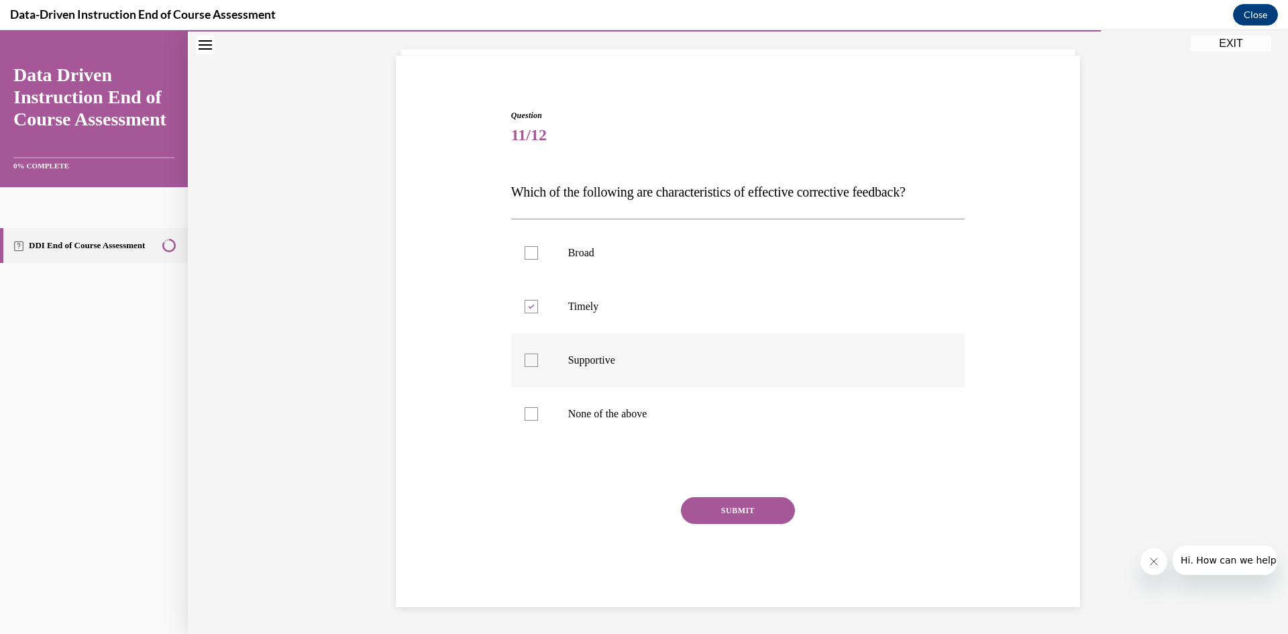
checkbox input "true"
click at [722, 504] on button "SUBMIT" at bounding box center [738, 510] width 114 height 27
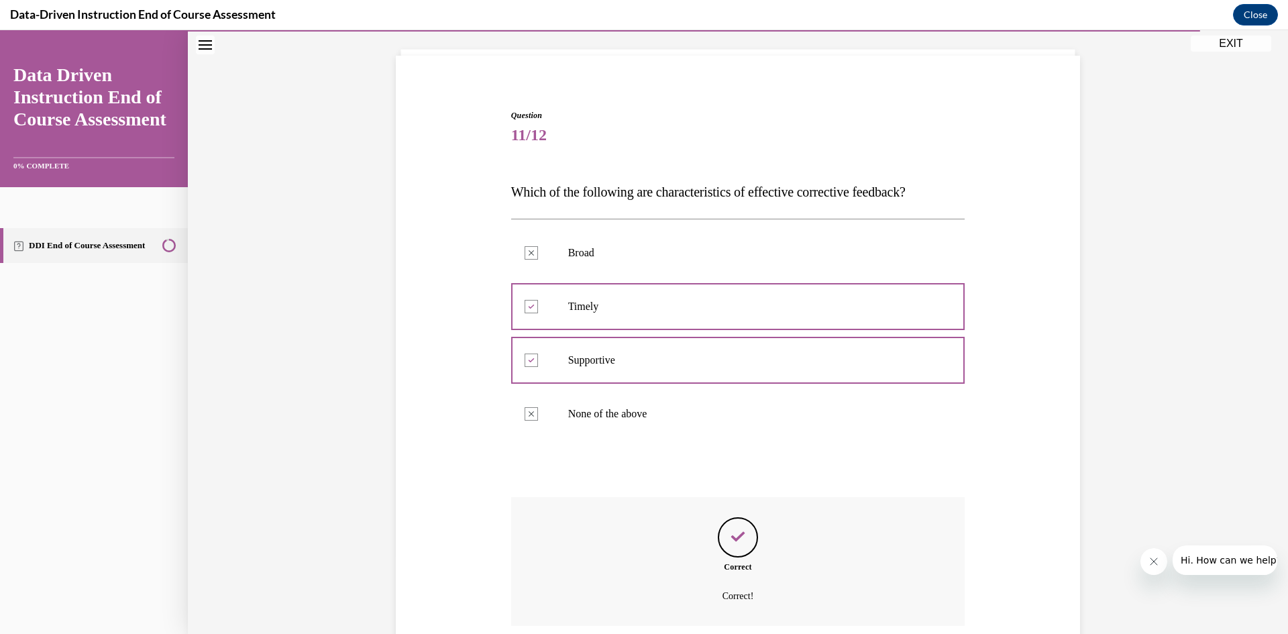
scroll to position [186, 0]
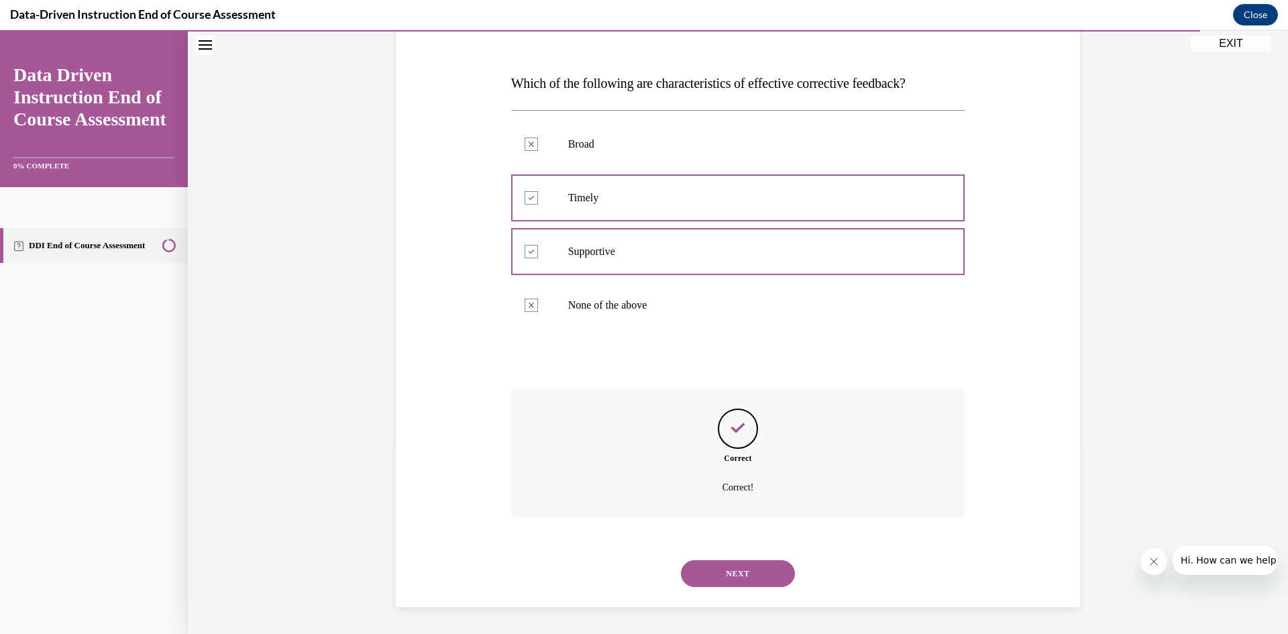
click at [729, 575] on button "NEXT" at bounding box center [738, 573] width 114 height 27
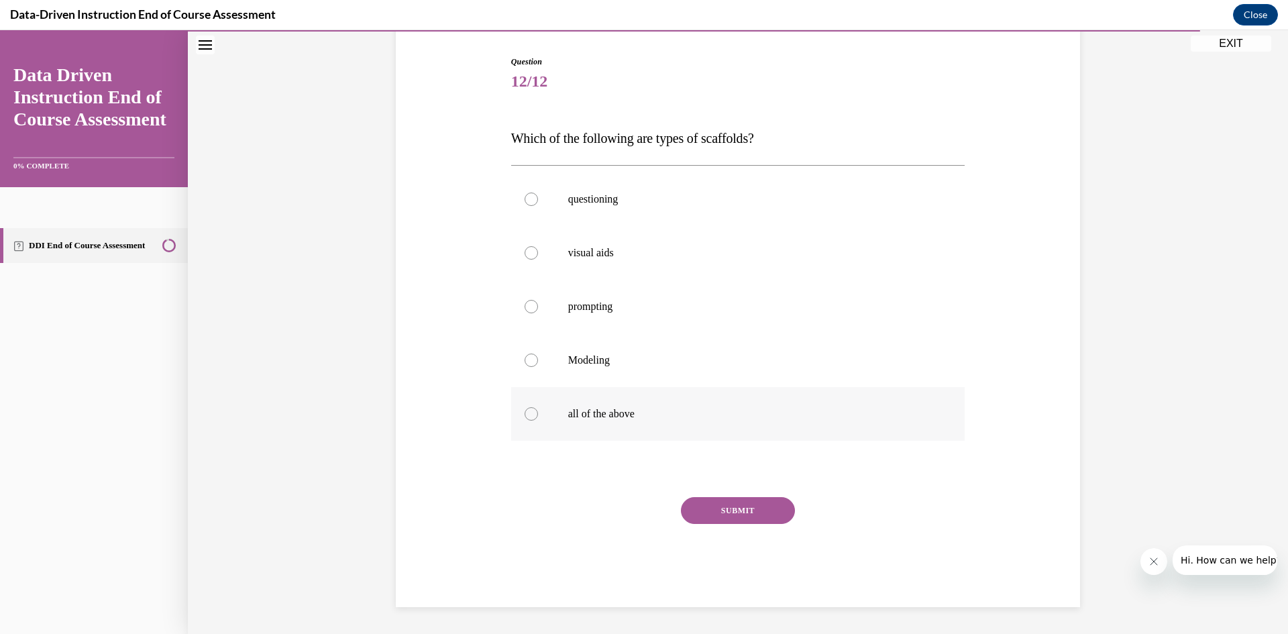
click at [526, 413] on div at bounding box center [531, 413] width 13 height 13
click at [526, 413] on input "all of the above" at bounding box center [531, 413] width 13 height 13
radio input "true"
click at [728, 507] on button "SUBMIT" at bounding box center [738, 510] width 114 height 27
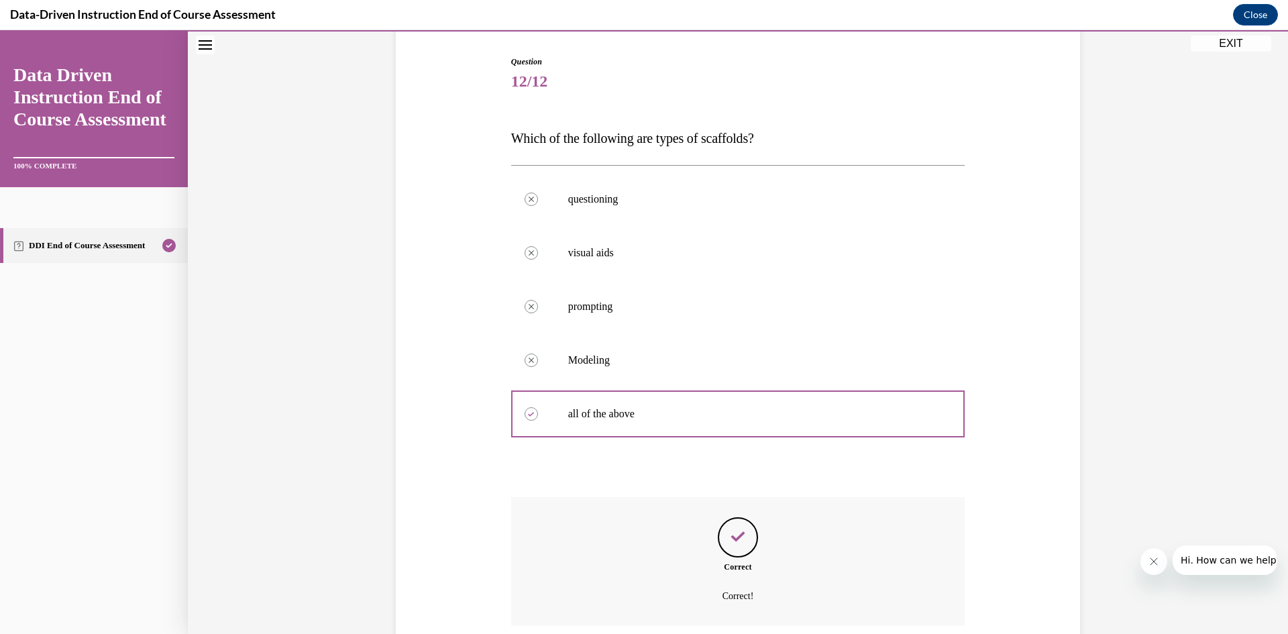
scroll to position [239, 0]
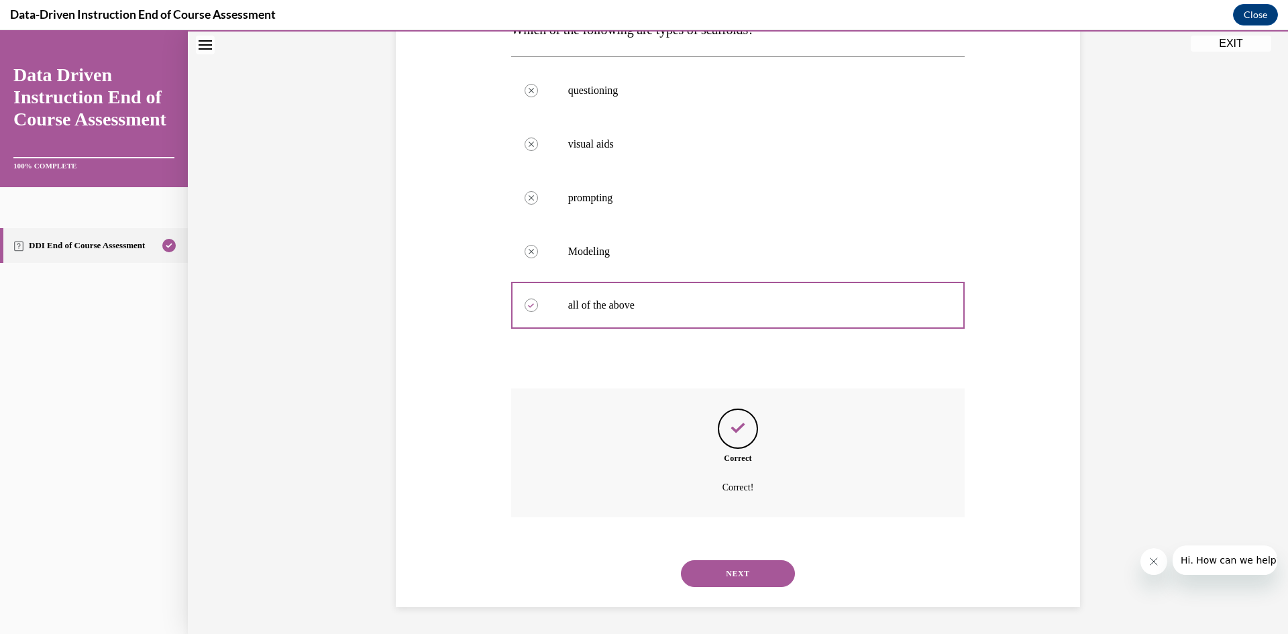
click at [730, 569] on button "NEXT" at bounding box center [738, 573] width 114 height 27
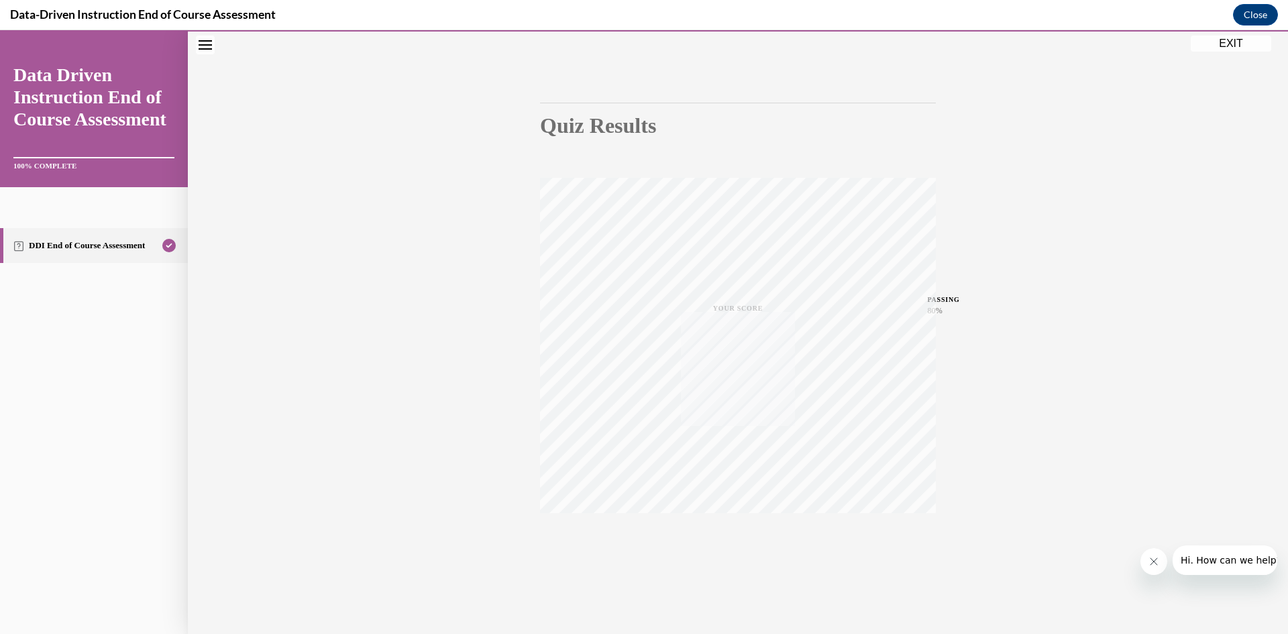
scroll to position [84, 0]
click at [1236, 45] on button "EXIT" at bounding box center [1231, 44] width 81 height 16
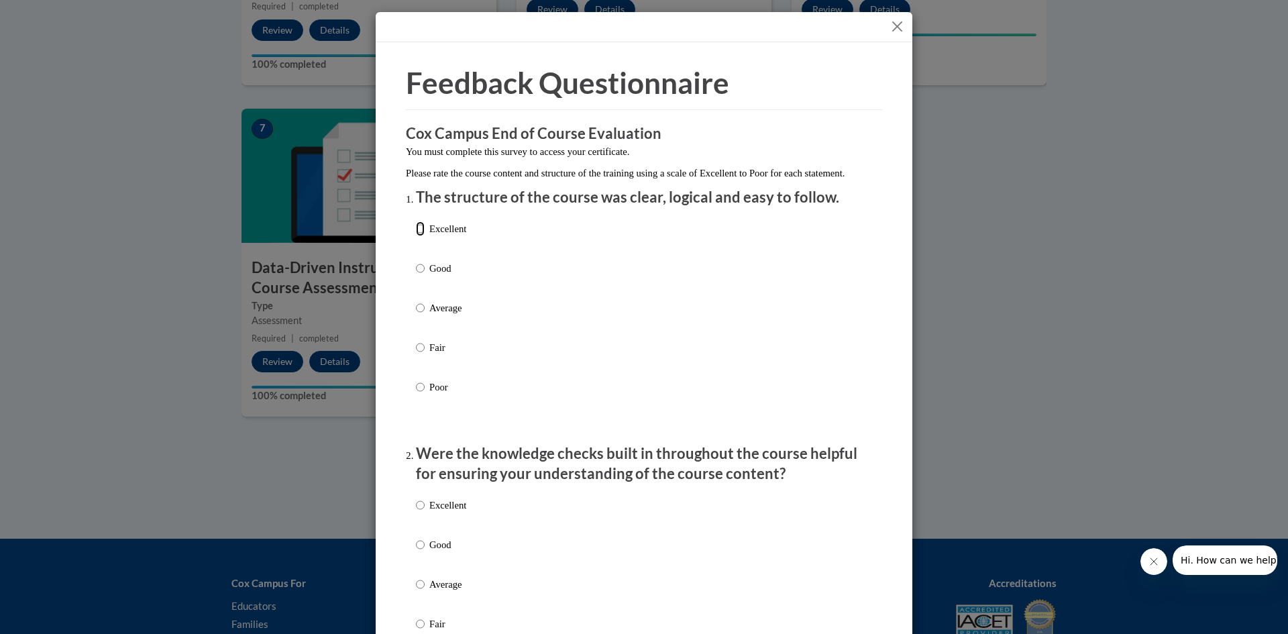
click at [419, 236] on input "Excellent" at bounding box center [420, 228] width 9 height 15
radio input "true"
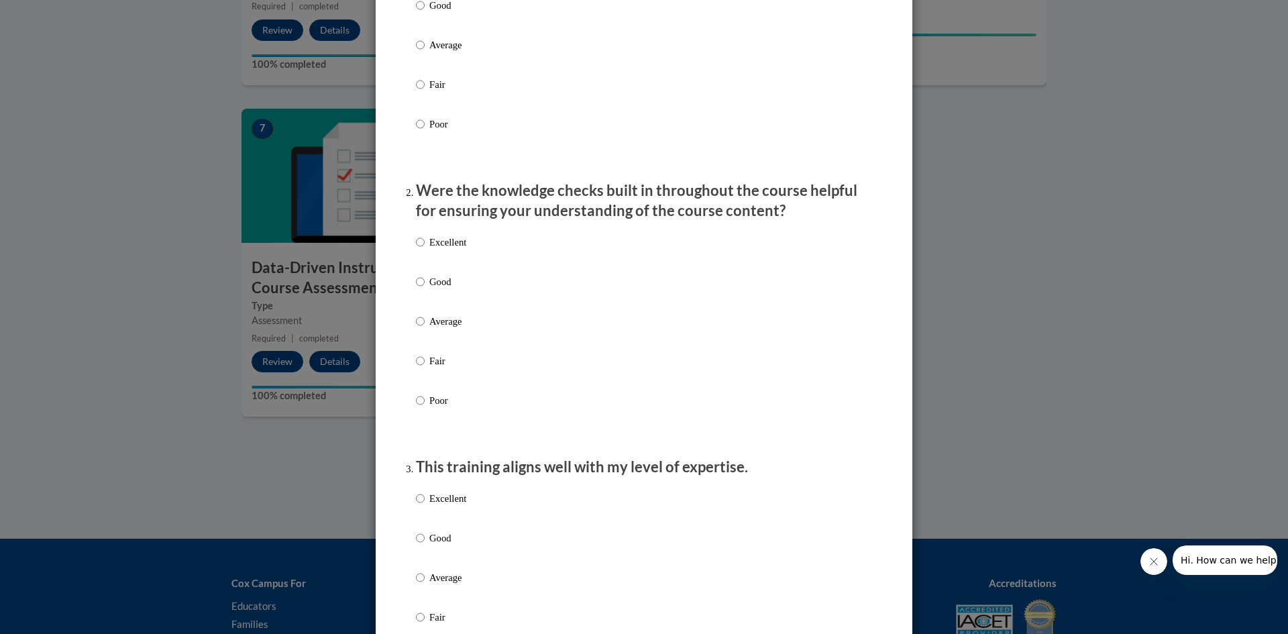
scroll to position [268, 0]
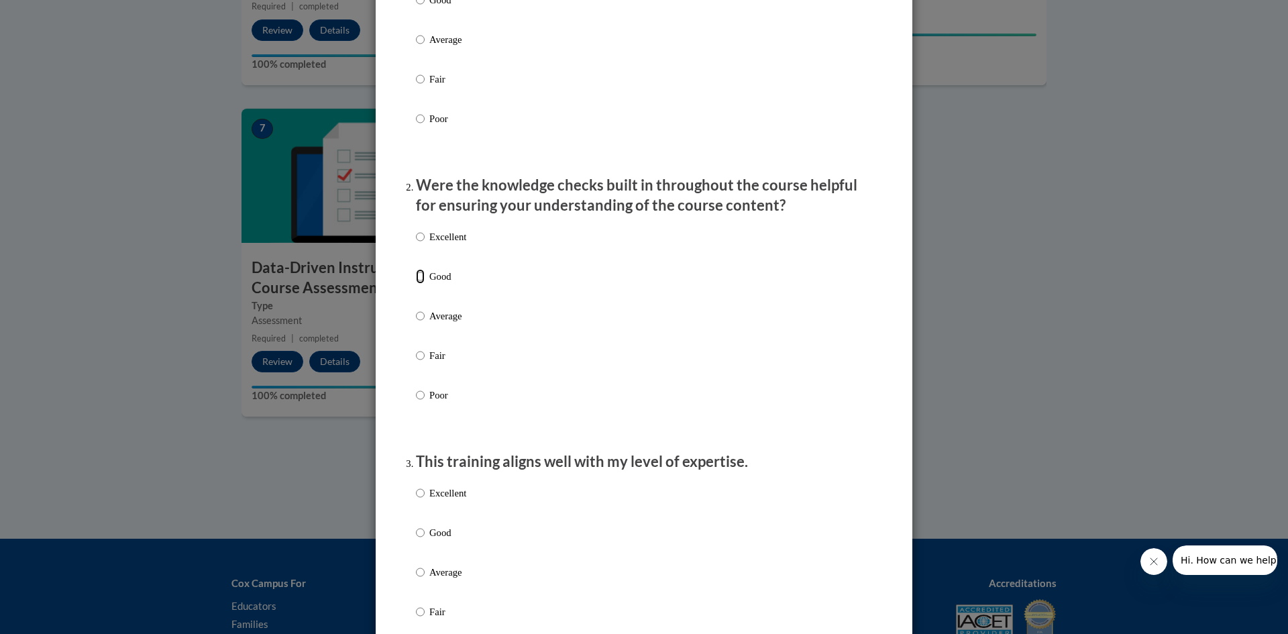
click at [416, 284] on input "Good" at bounding box center [420, 276] width 9 height 15
radio input "true"
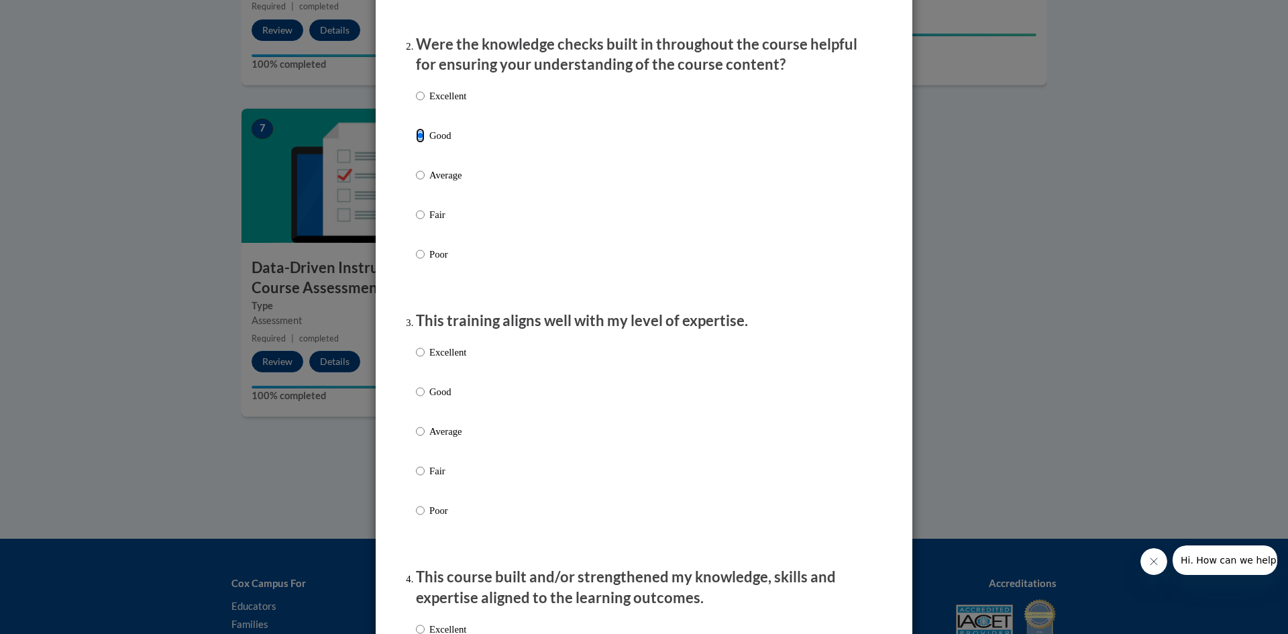
scroll to position [470, 0]
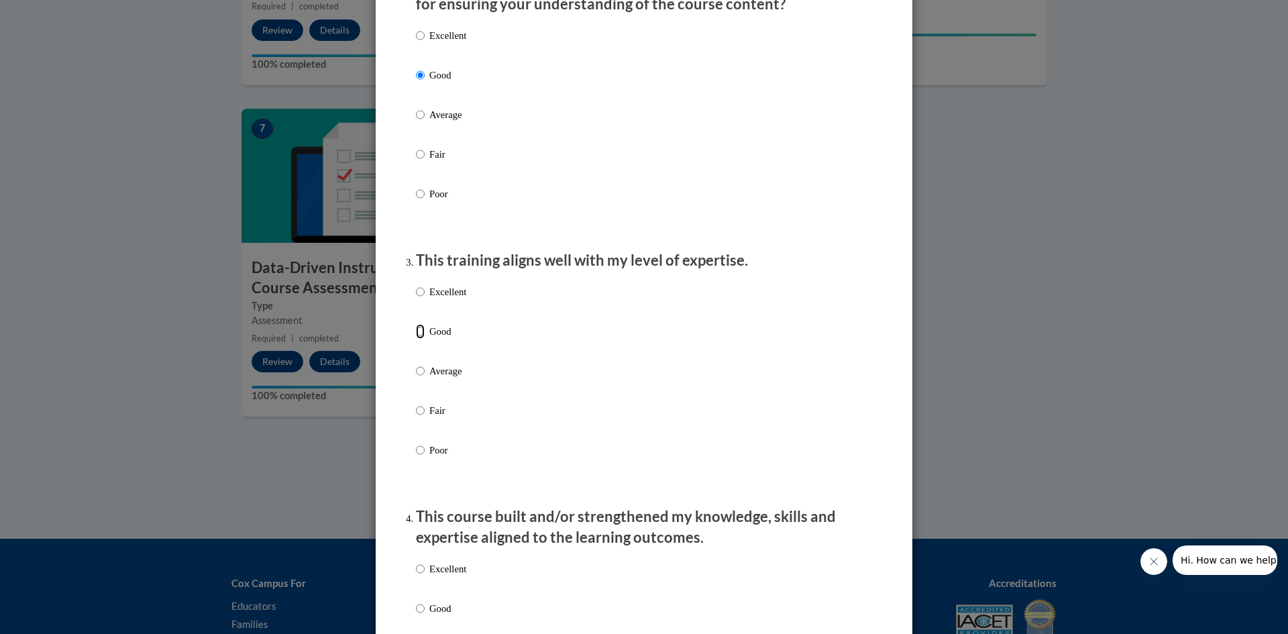
click at [416, 339] on input "Good" at bounding box center [420, 331] width 9 height 15
radio input "true"
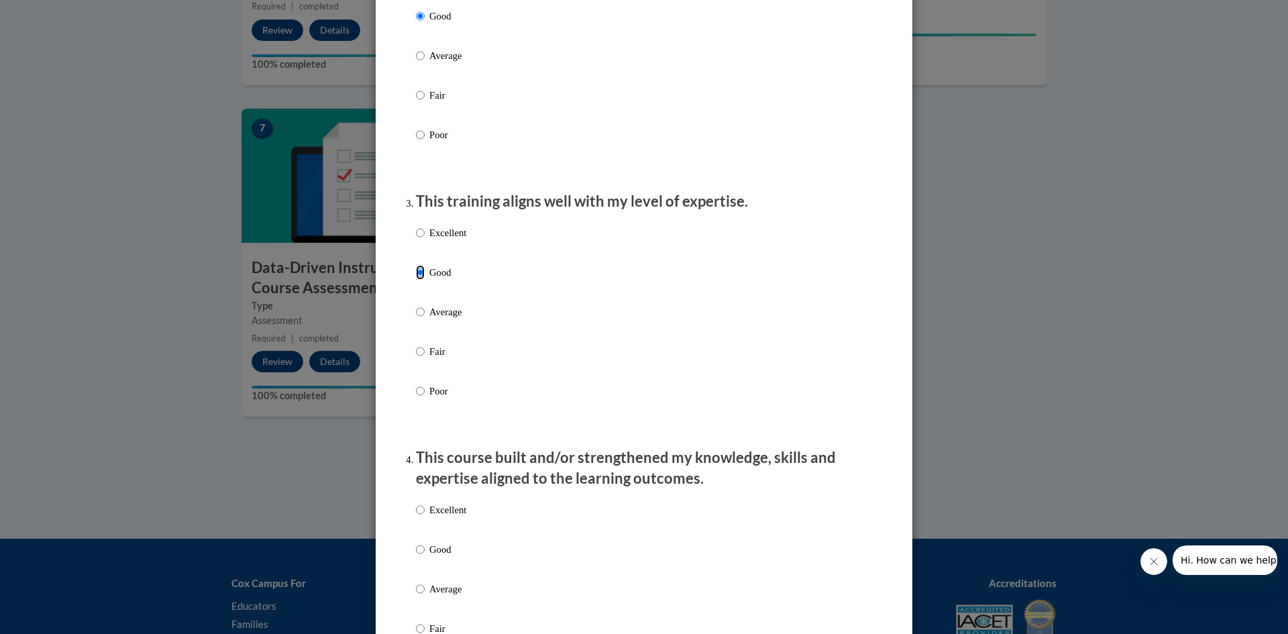
scroll to position [738, 0]
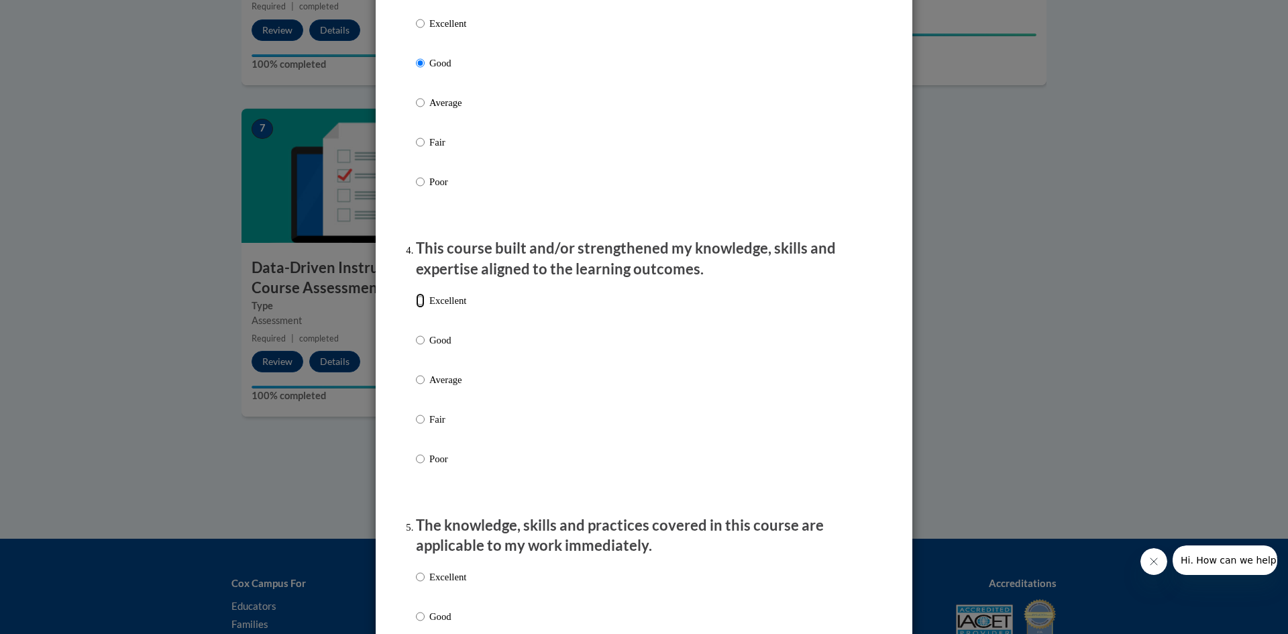
click at [419, 307] on input "Excellent" at bounding box center [420, 300] width 9 height 15
radio input "true"
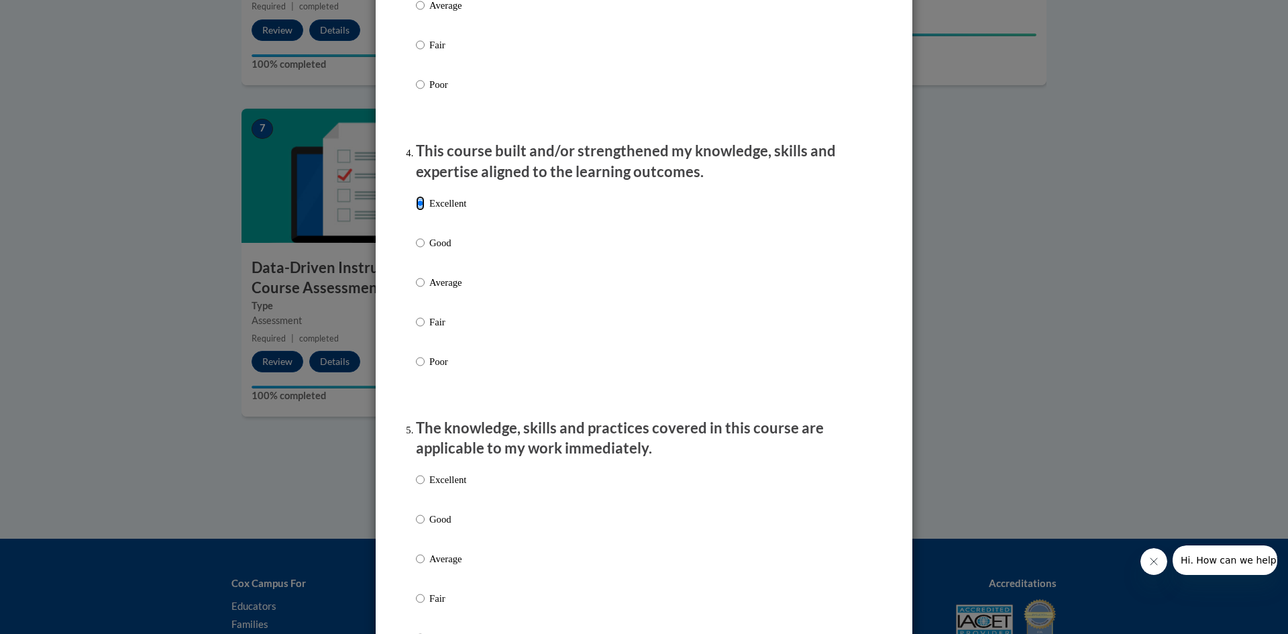
scroll to position [1073, 0]
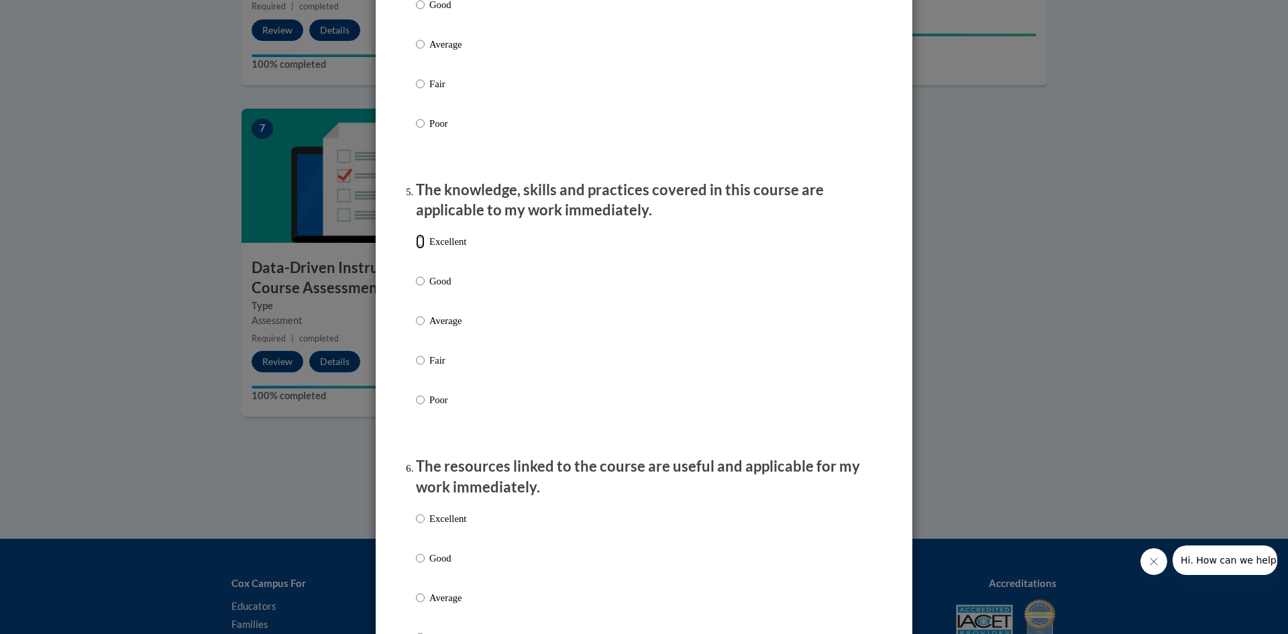
click at [416, 249] on input "Excellent" at bounding box center [420, 241] width 9 height 15
radio input "true"
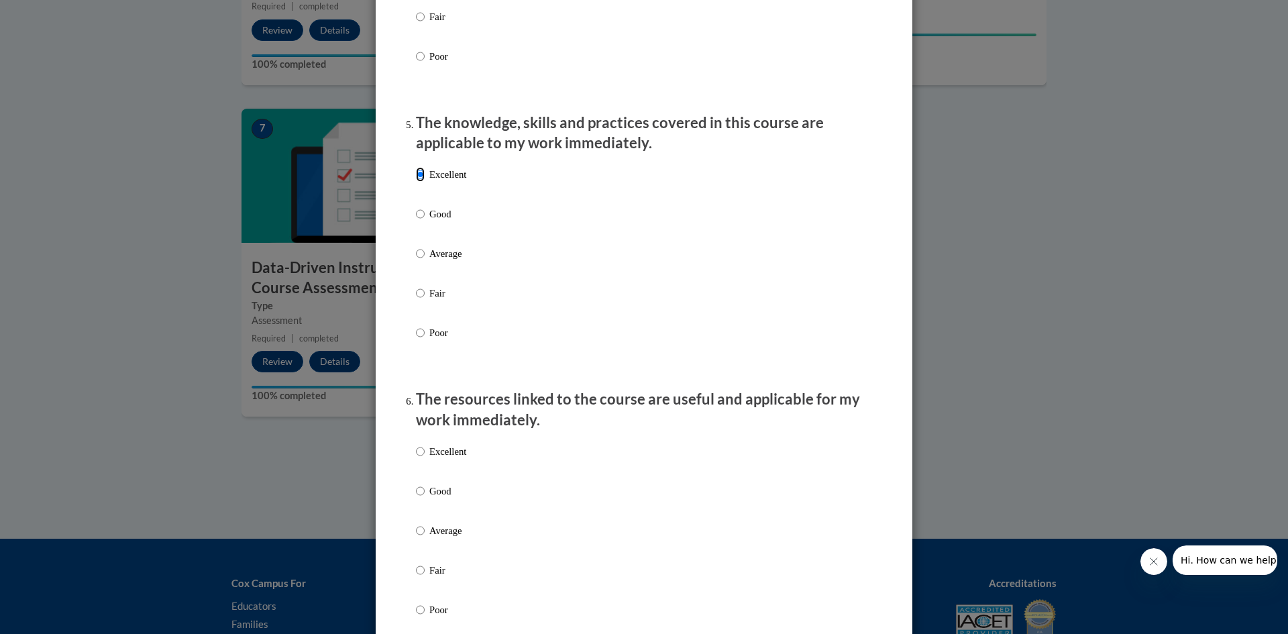
scroll to position [1208, 0]
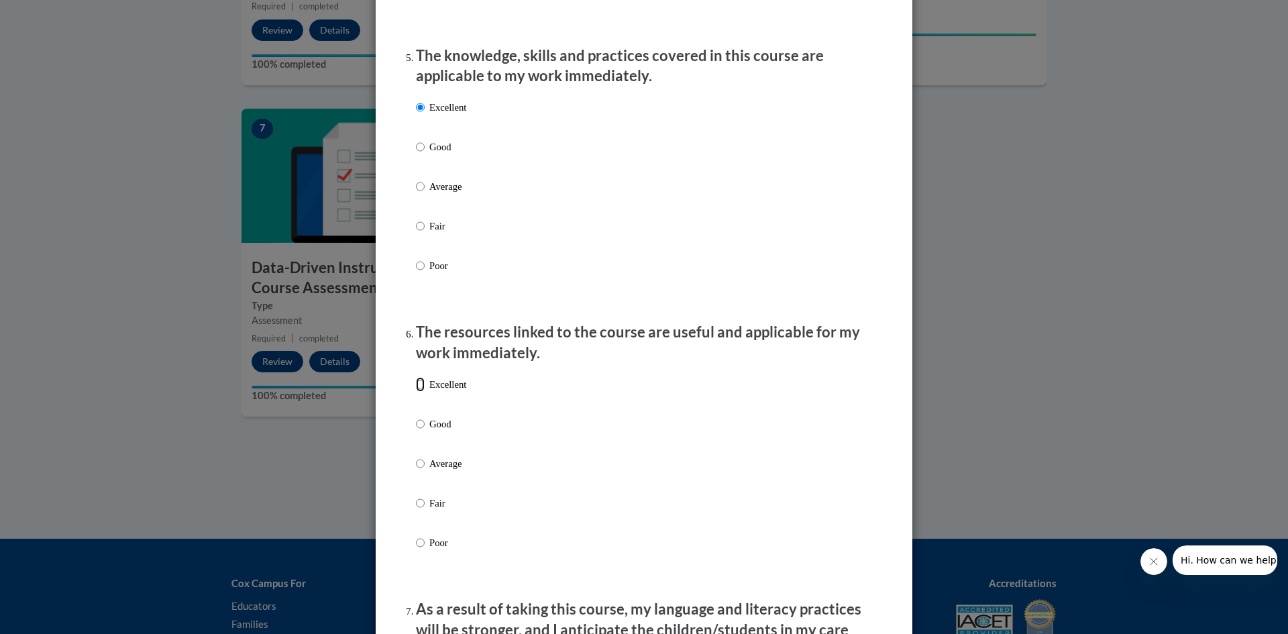
click at [416, 392] on input "Excellent" at bounding box center [420, 384] width 9 height 15
radio input "true"
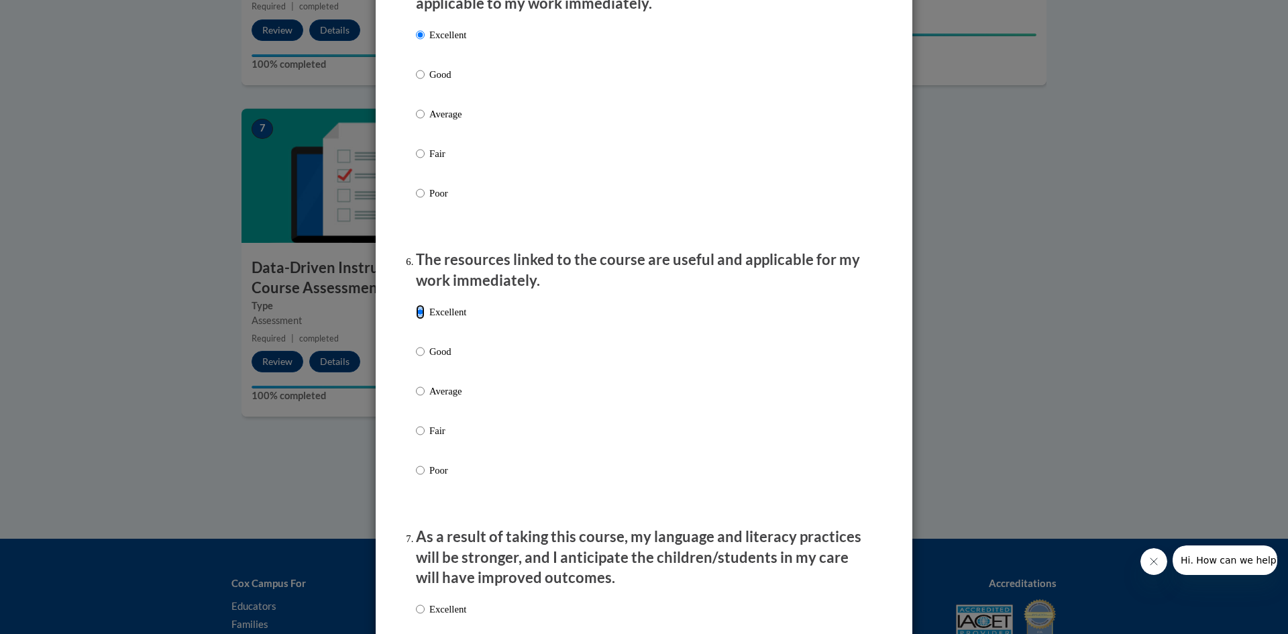
scroll to position [1543, 0]
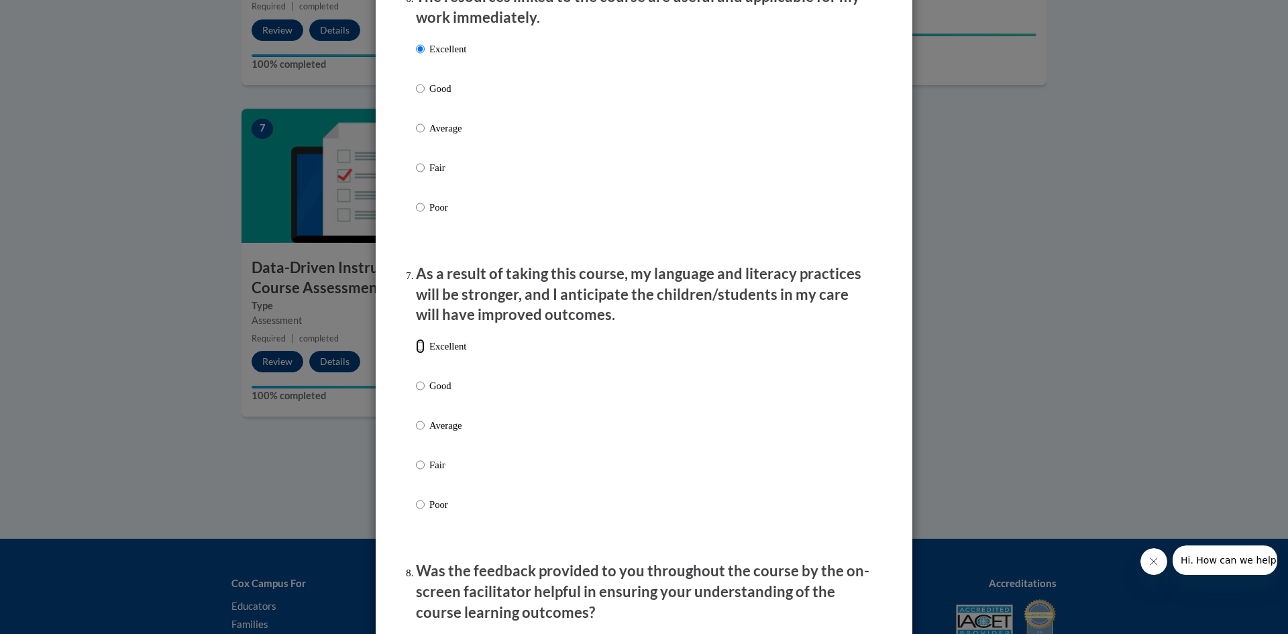
click at [416, 354] on input "Excellent" at bounding box center [420, 346] width 9 height 15
radio input "true"
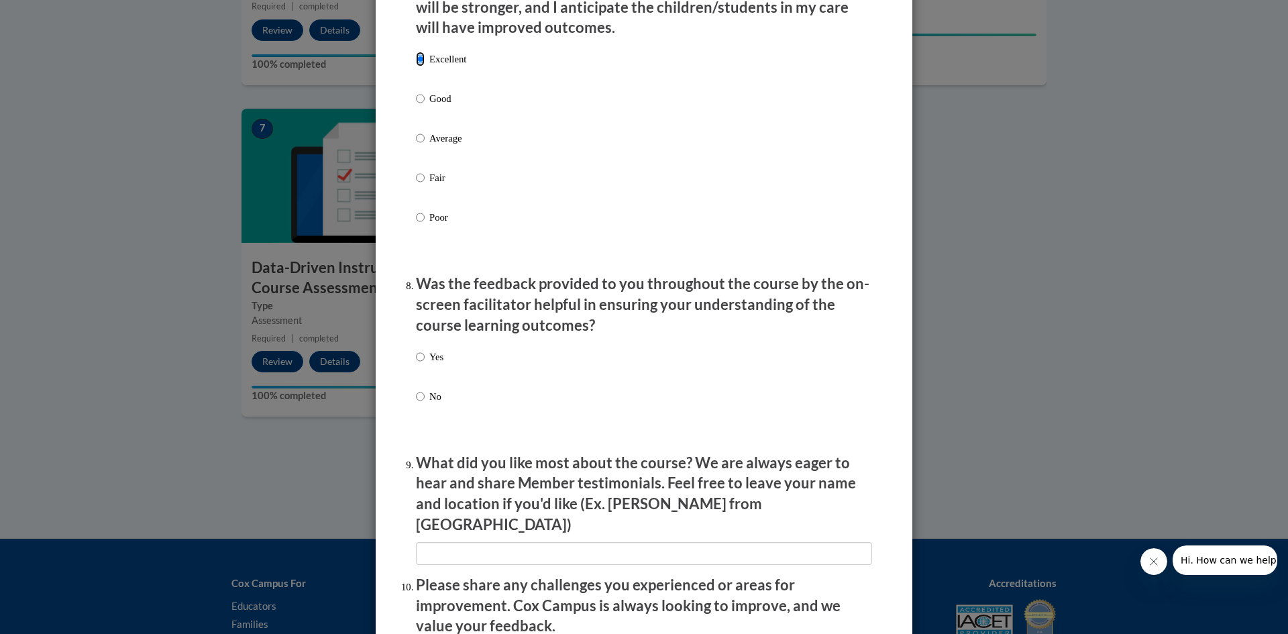
scroll to position [1878, 0]
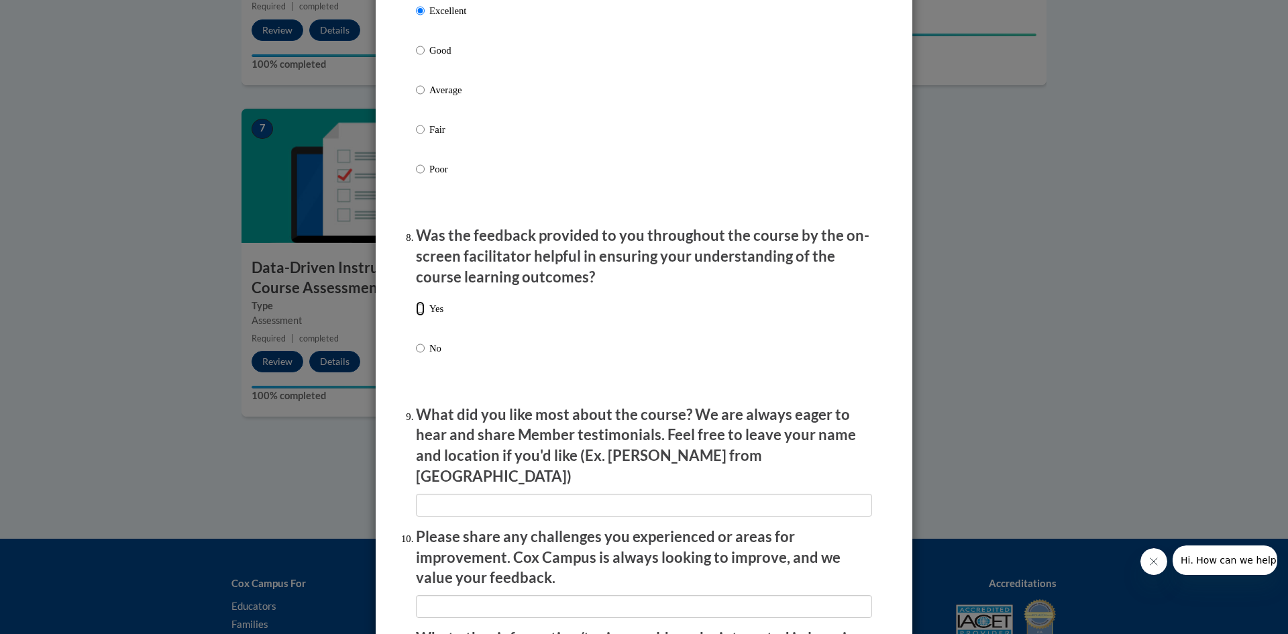
click at [416, 315] on input "Yes" at bounding box center [420, 308] width 9 height 15
radio input "true"
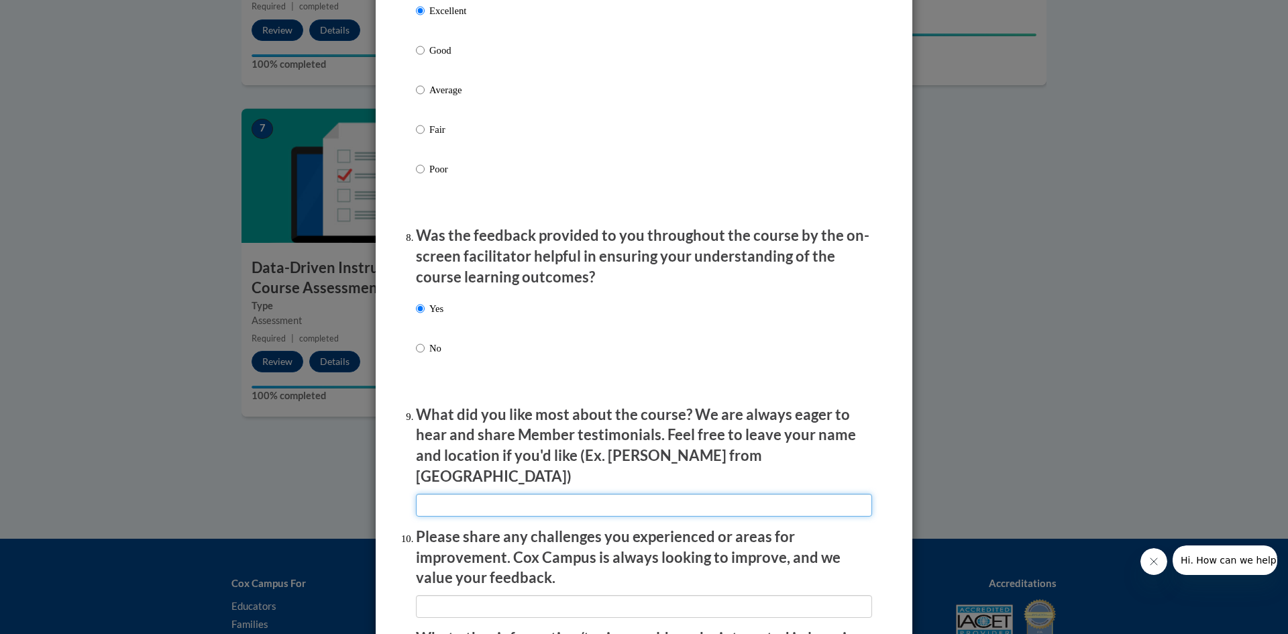
click at [446, 495] on input "textbox" at bounding box center [644, 505] width 456 height 23
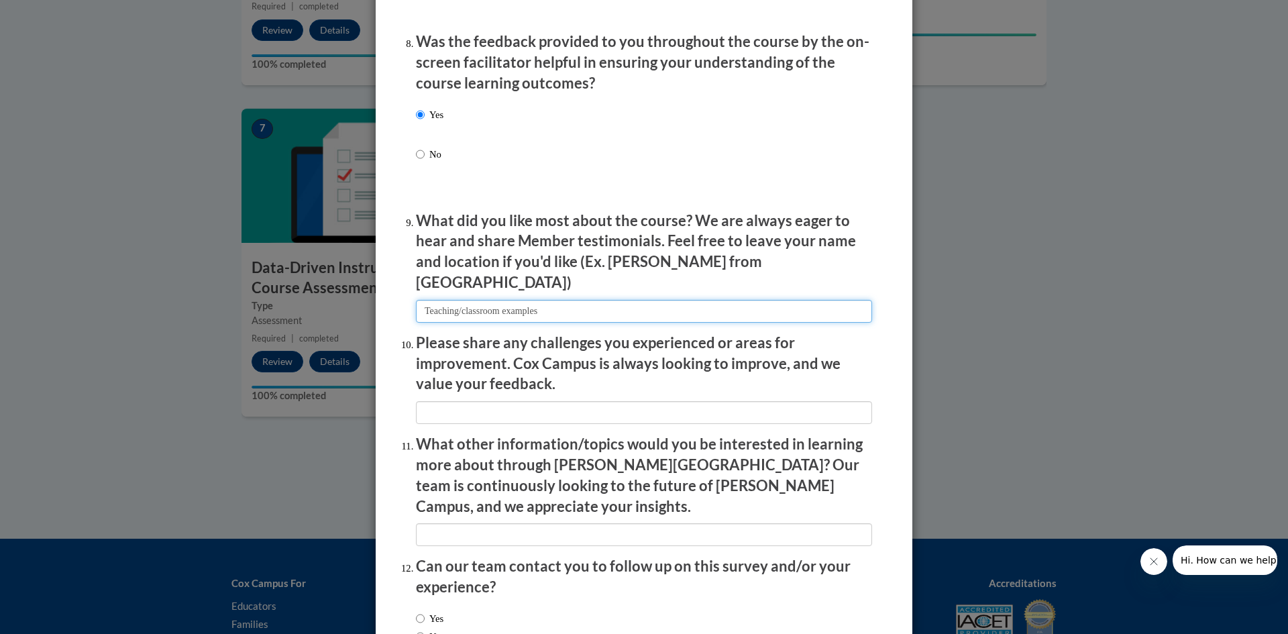
scroll to position [2080, 0]
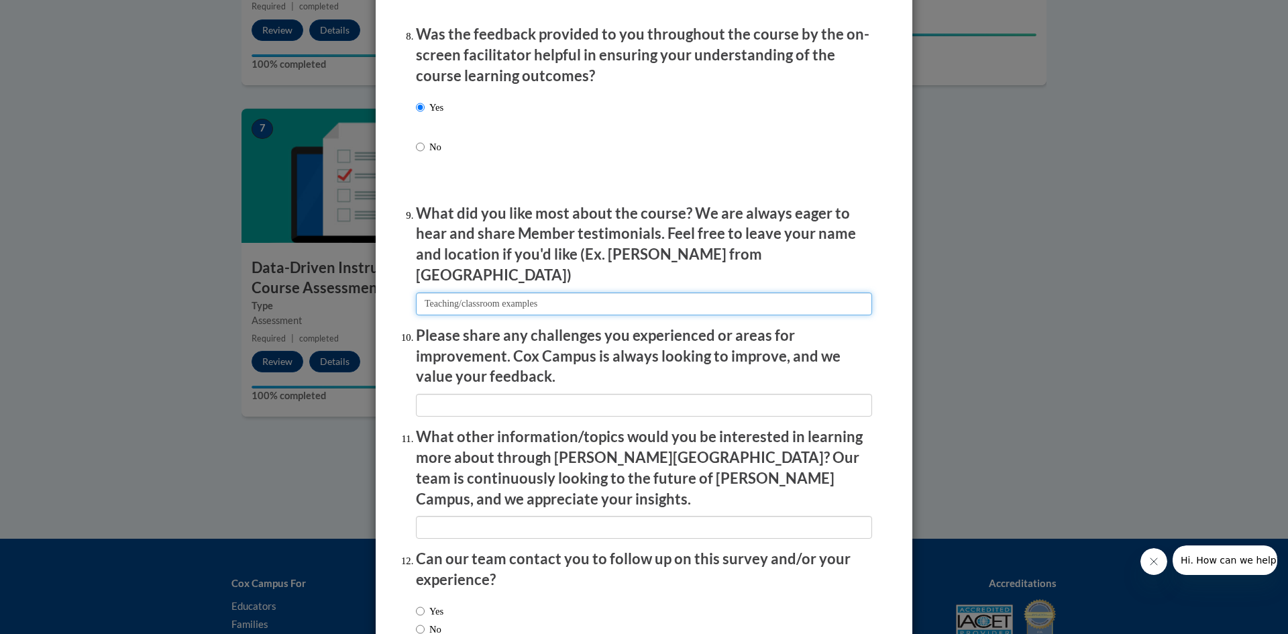
type input "Teaching/classroom examples"
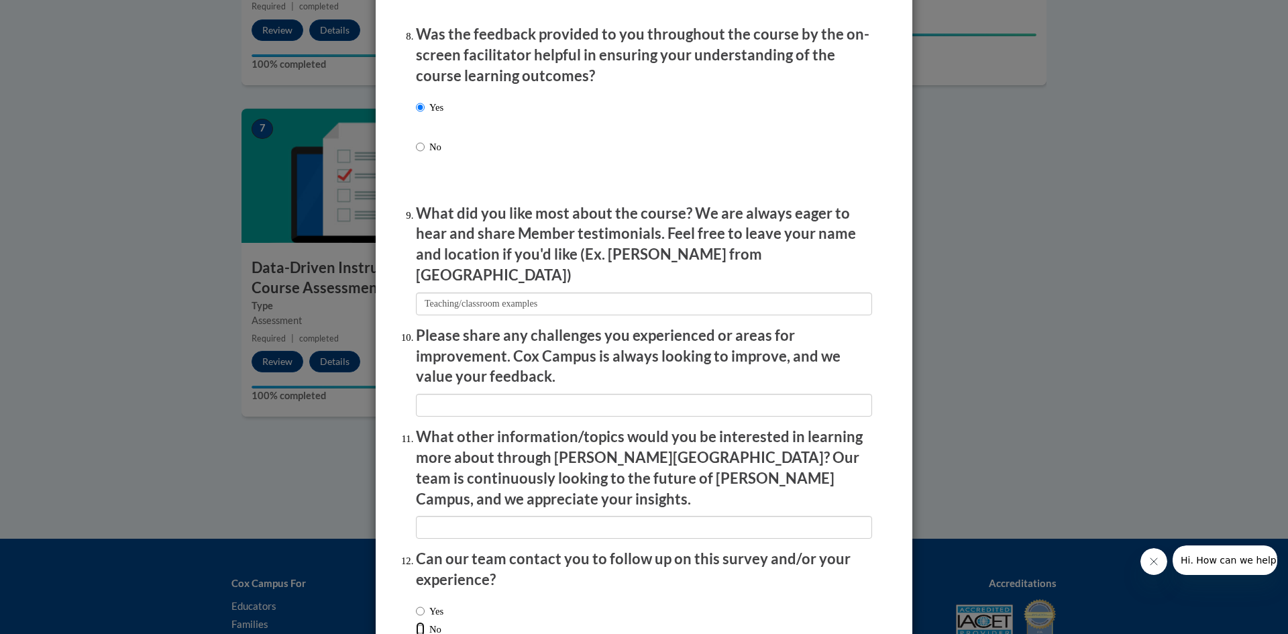
click at [416, 622] on input "No" at bounding box center [420, 629] width 9 height 15
radio input "true"
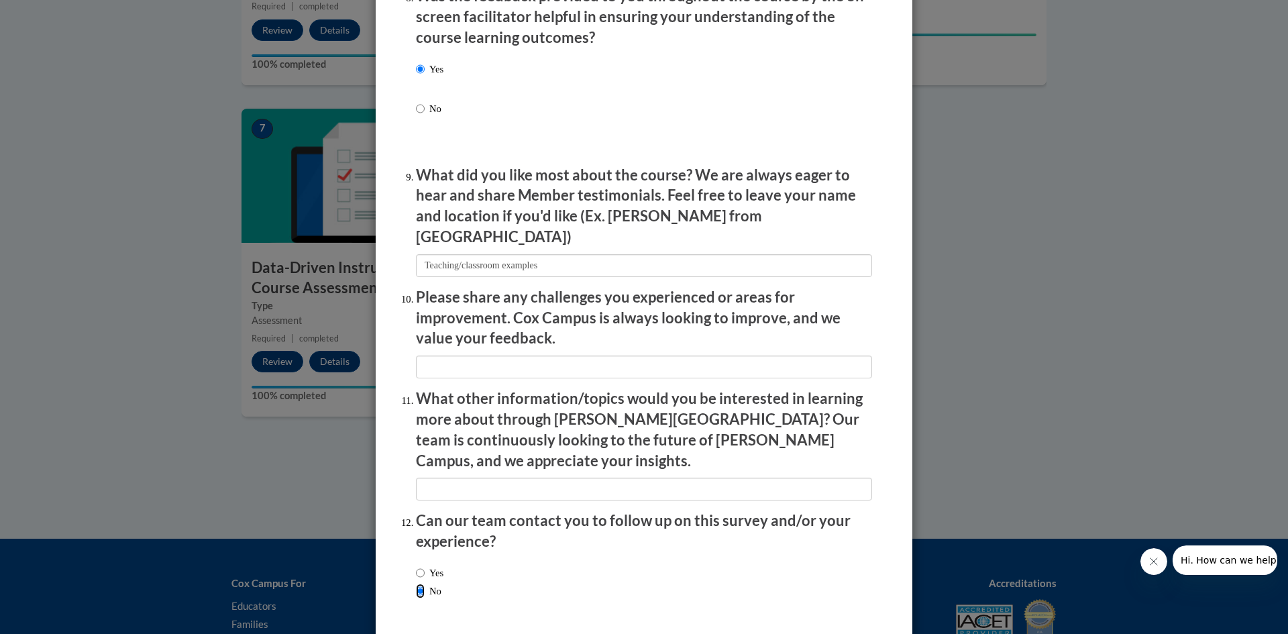
scroll to position [2153, 0]
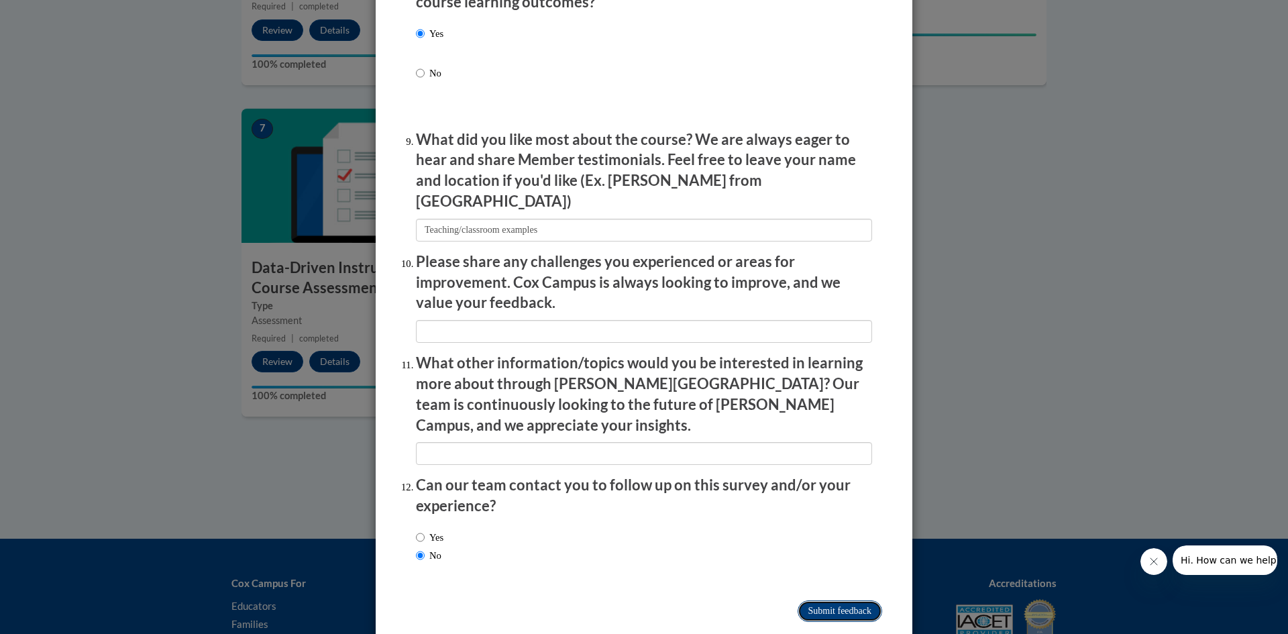
click at [801, 600] on input "Submit feedback" at bounding box center [840, 610] width 85 height 21
